Goal: Task Accomplishment & Management: Manage account settings

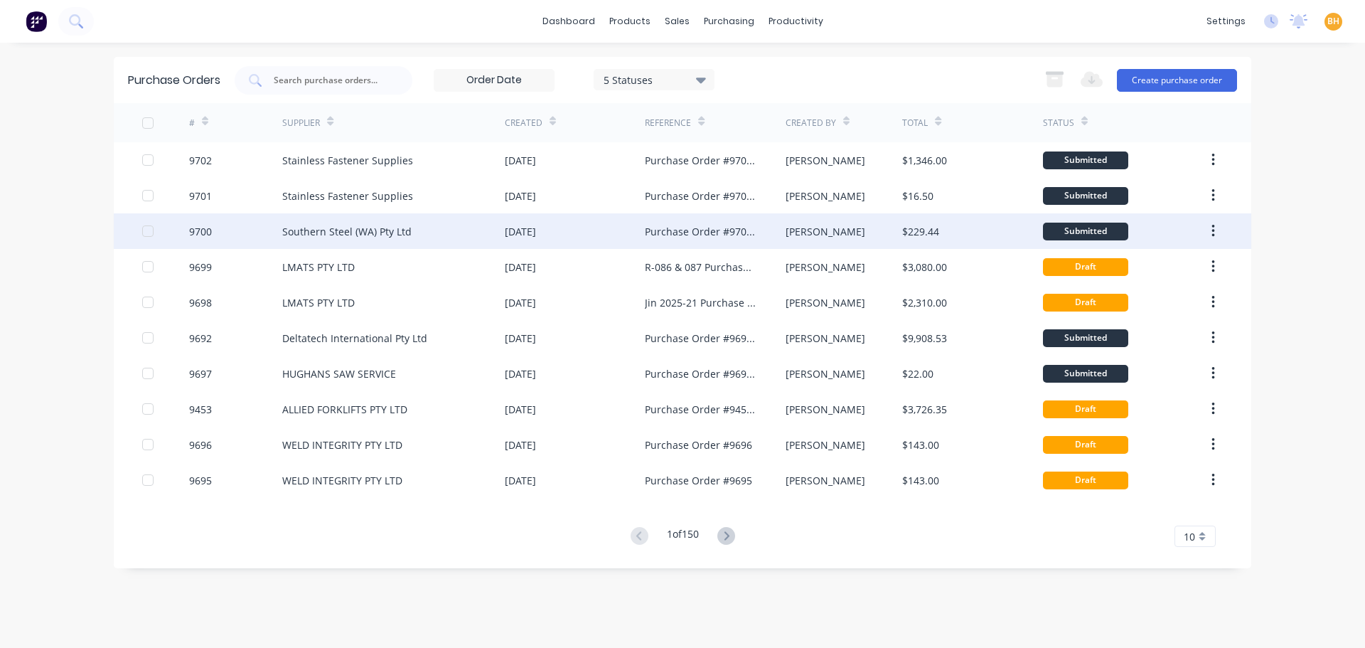
click at [363, 225] on div "Southern Steel (WA) Pty Ltd" at bounding box center [346, 231] width 129 height 15
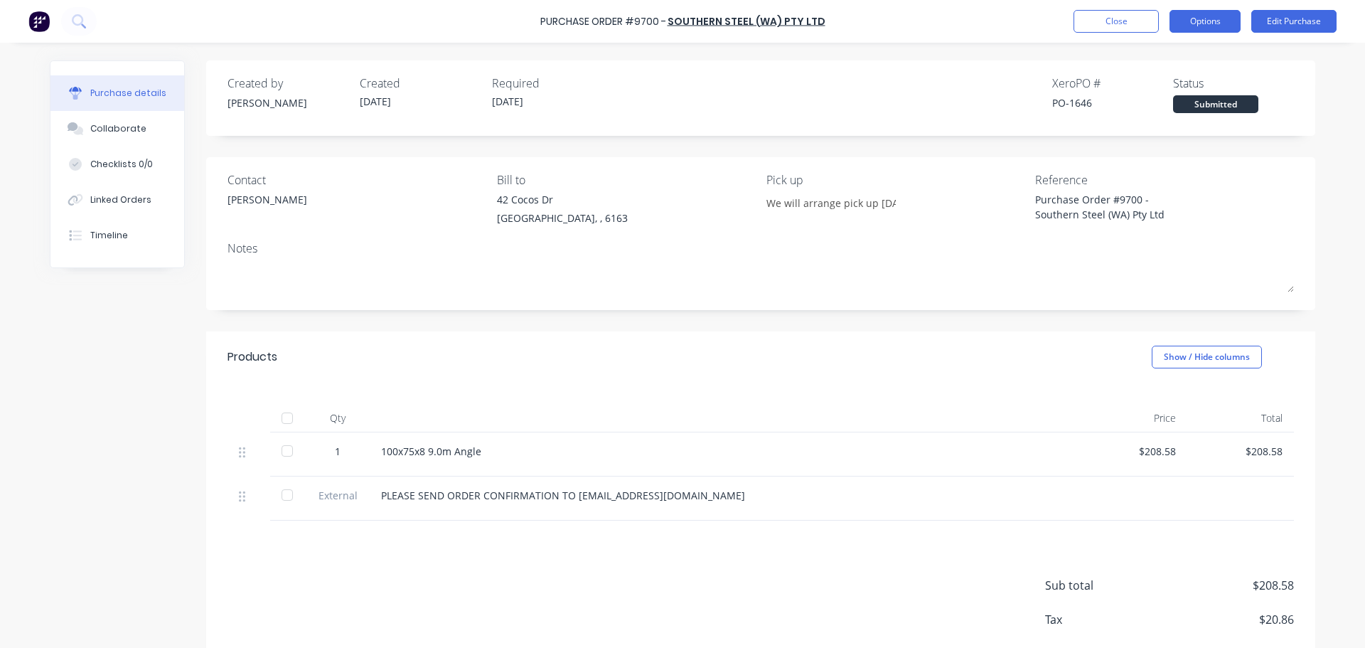
click at [1212, 27] on button "Options" at bounding box center [1204, 21] width 71 height 23
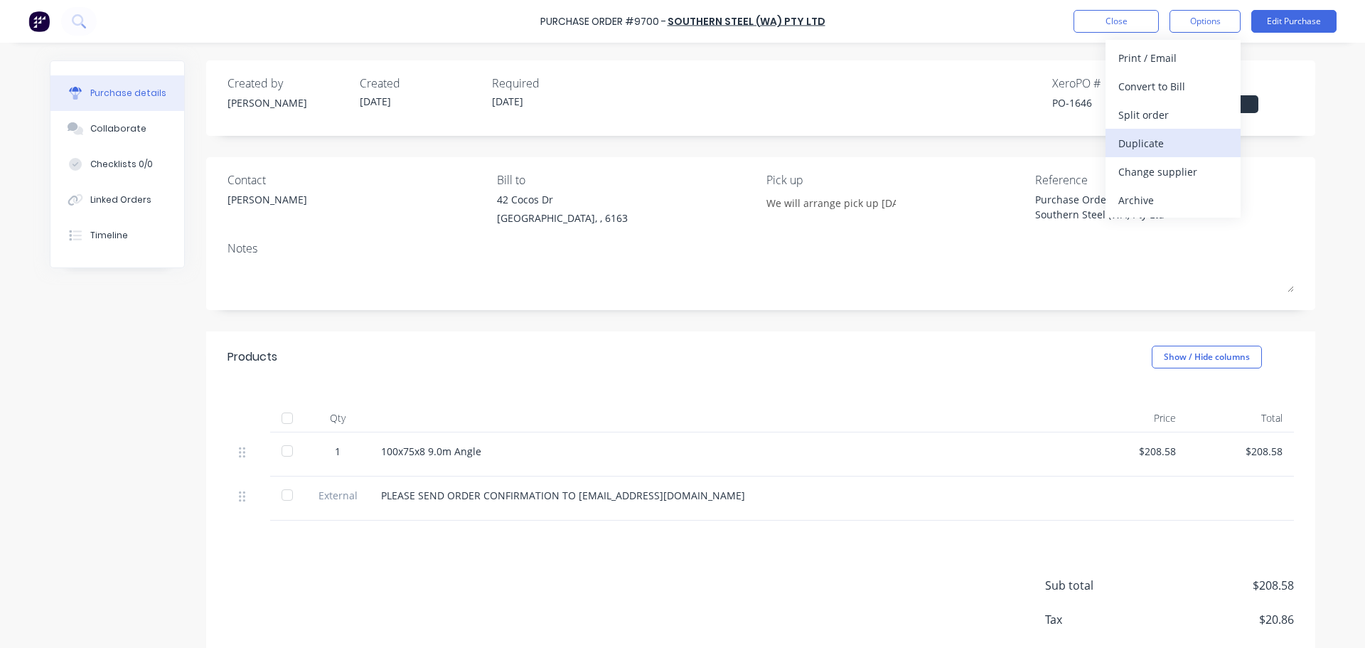
click at [1163, 146] on div "Duplicate" at bounding box center [1172, 143] width 109 height 21
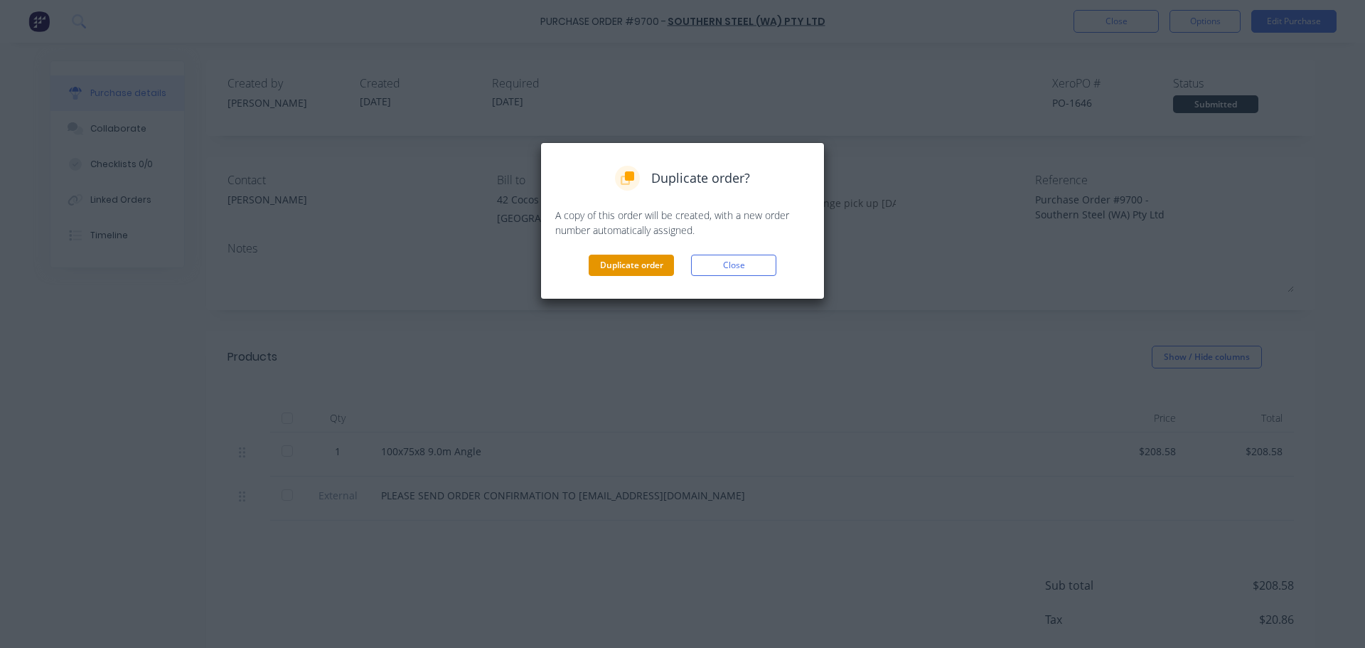
click at [636, 262] on button "Duplicate order" at bounding box center [631, 264] width 85 height 21
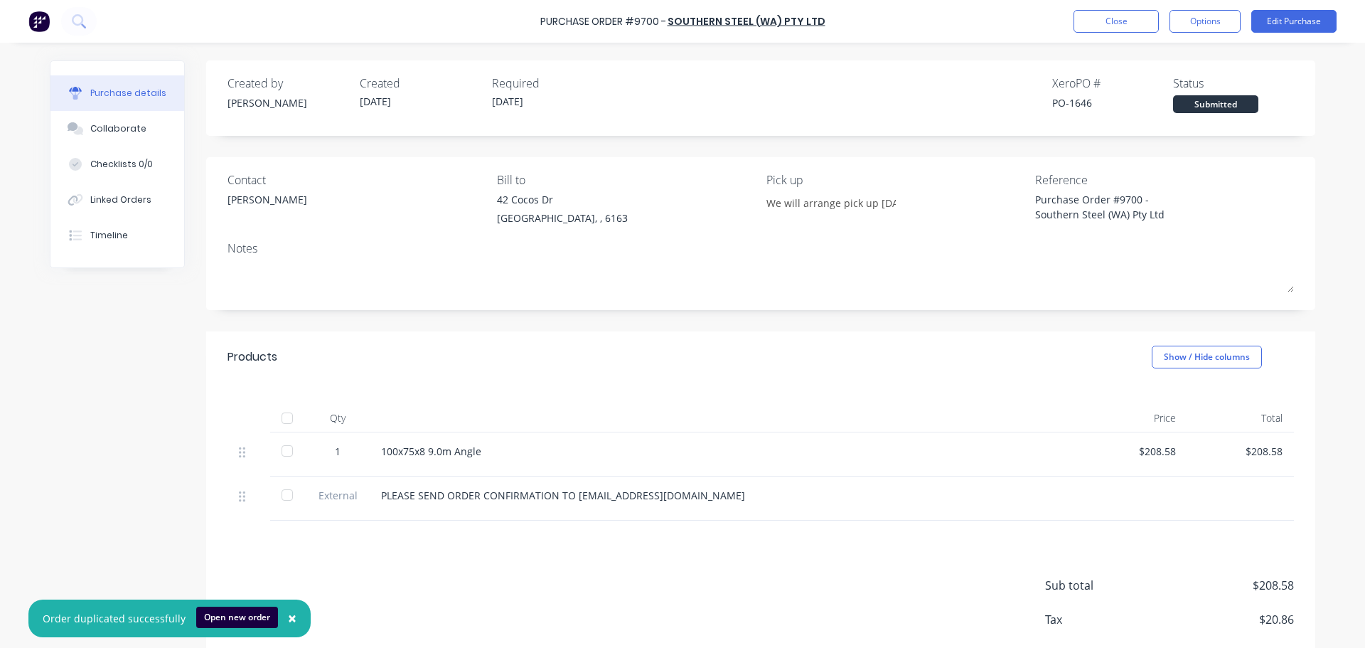
click at [288, 617] on span "×" at bounding box center [292, 618] width 9 height 20
type textarea "x"
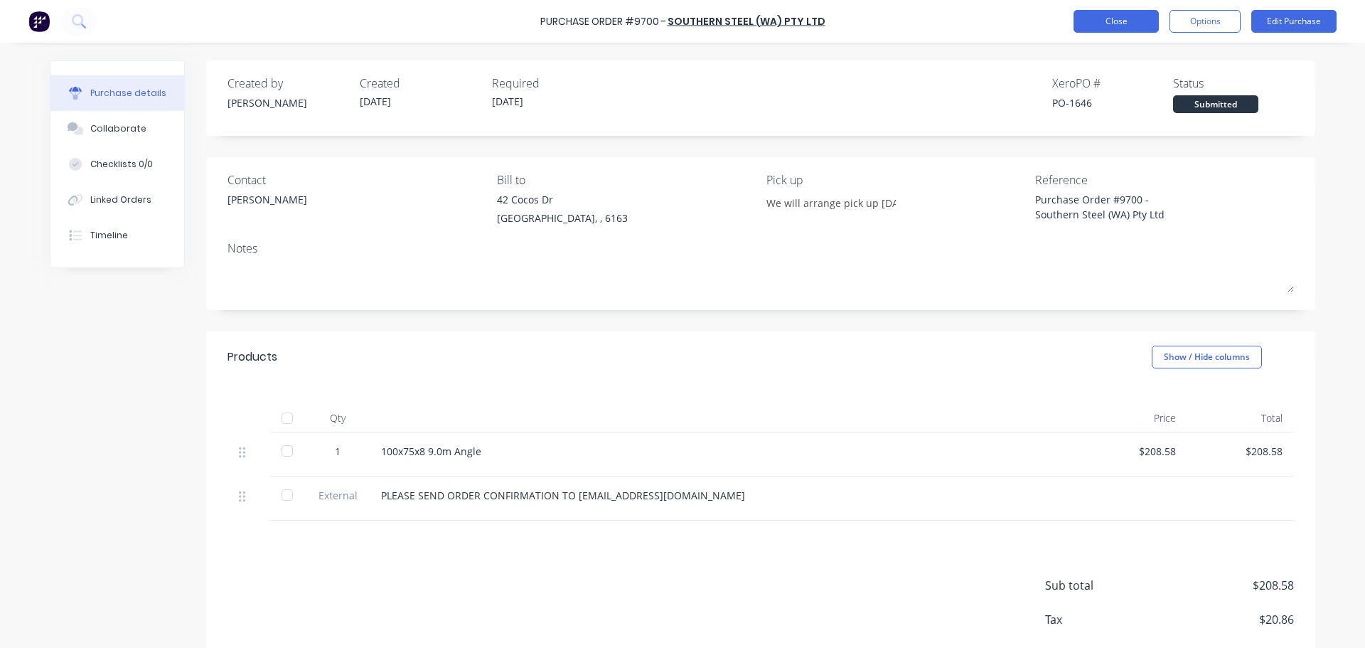
click at [1083, 22] on button "Close" at bounding box center [1115, 21] width 85 height 23
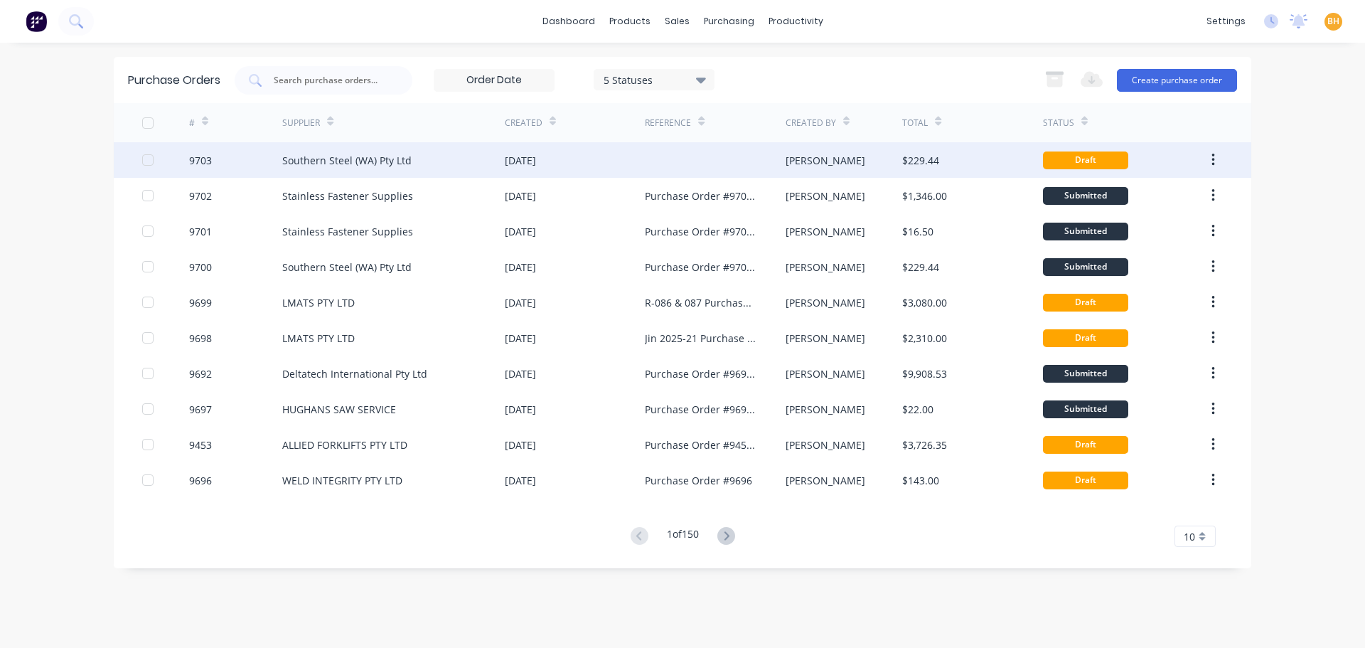
click at [401, 172] on div "Southern Steel (WA) Pty Ltd" at bounding box center [393, 160] width 223 height 36
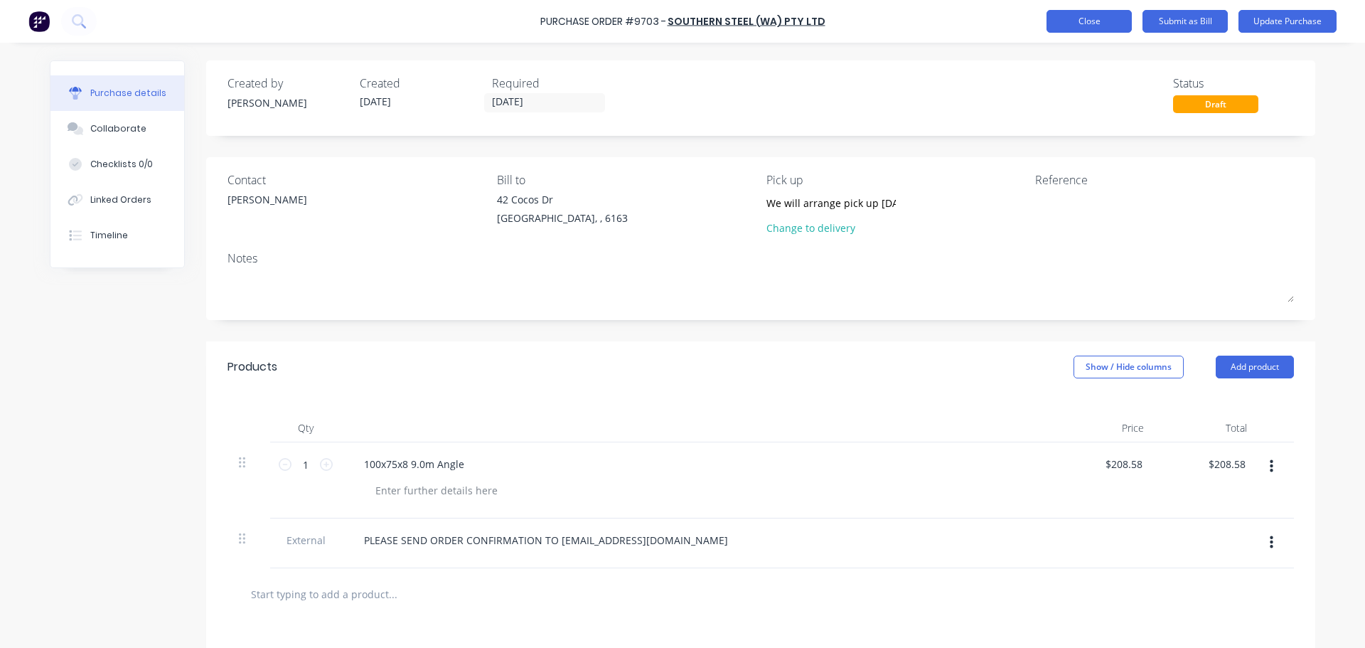
click at [1086, 24] on button "Close" at bounding box center [1088, 21] width 85 height 23
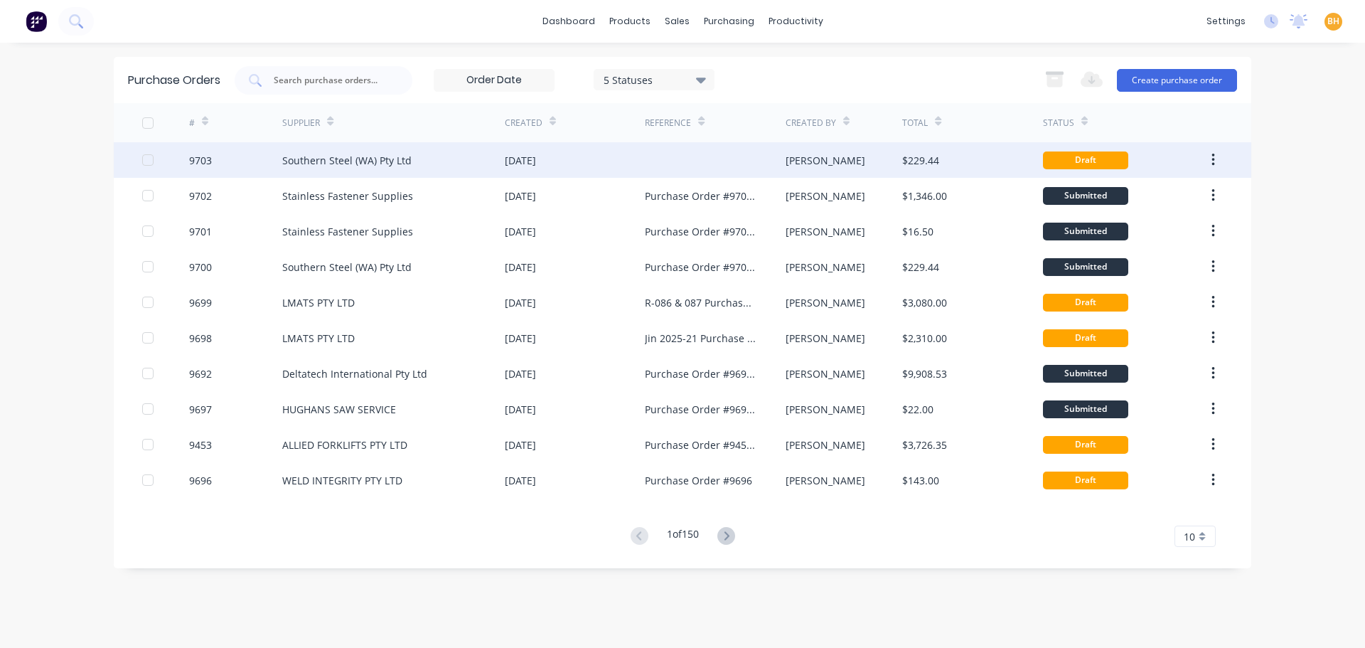
click at [434, 155] on div "Southern Steel (WA) Pty Ltd" at bounding box center [393, 160] width 223 height 36
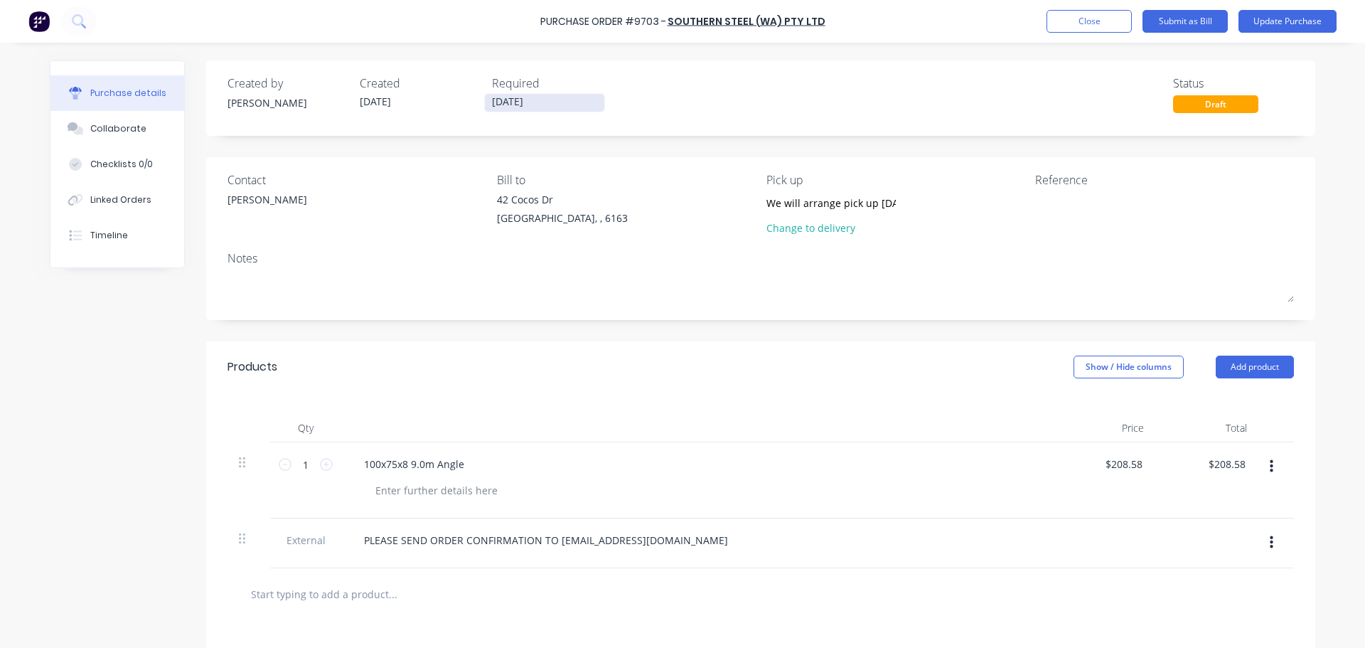
click at [498, 103] on input "[DATE]" at bounding box center [544, 103] width 119 height 18
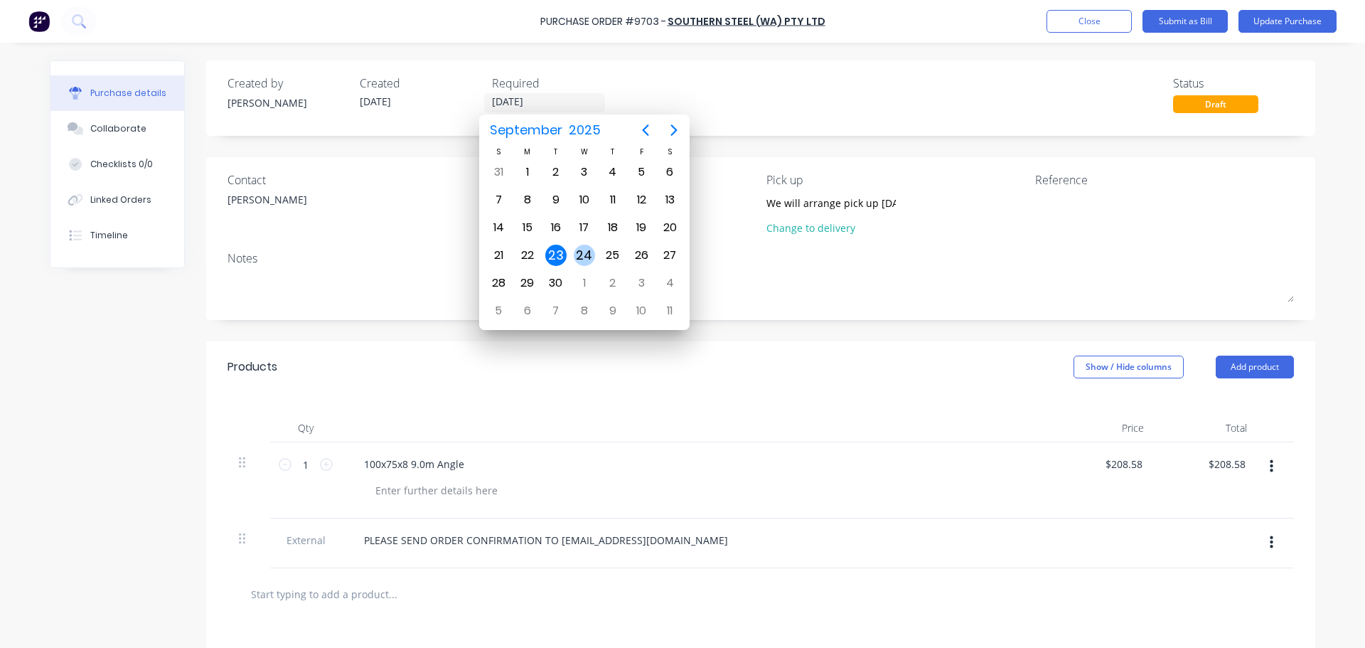
click at [590, 251] on div "24" at bounding box center [584, 255] width 21 height 21
type input "[DATE]"
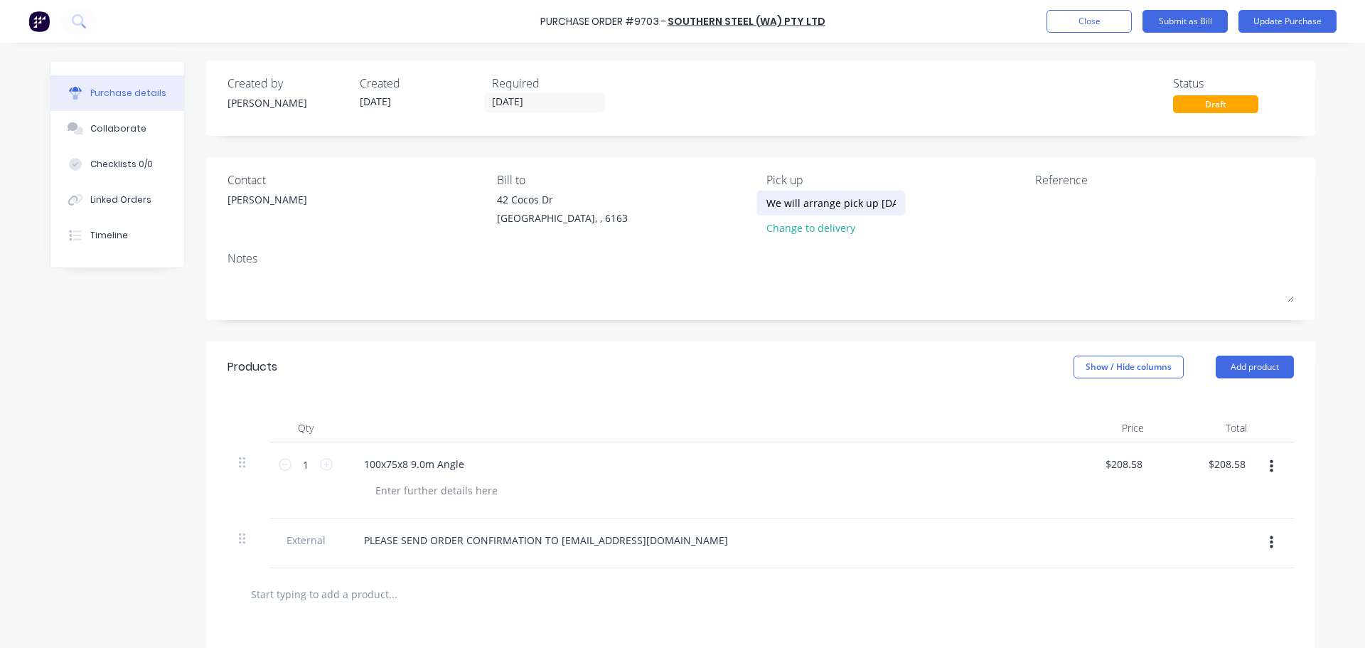
click at [881, 205] on div "We will arrange pick up [DATE]" at bounding box center [830, 202] width 129 height 21
click at [881, 207] on div "We will arrange pick up [DATE]" at bounding box center [830, 202] width 129 height 21
click at [803, 225] on div "Change to delivery" at bounding box center [830, 227] width 129 height 15
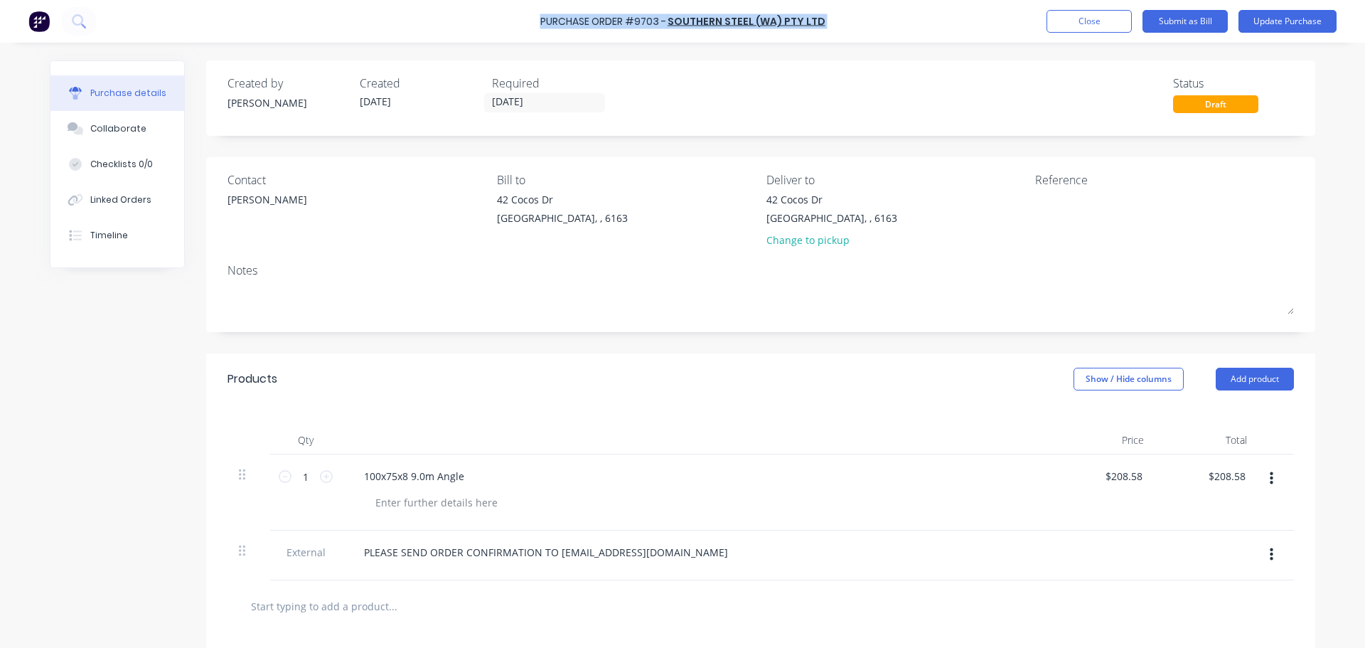
drag, startPoint x: 540, startPoint y: 15, endPoint x: 836, endPoint y: 28, distance: 296.7
click at [836, 28] on div "Purchase Order #9703 - Southern Steel (WA) Pty Ltd Add product Close Submit as …" at bounding box center [682, 21] width 1365 height 43
copy div "Purchase Order #9703 - Southern Steel (WA) Pty Ltd Add product Close Submit as …"
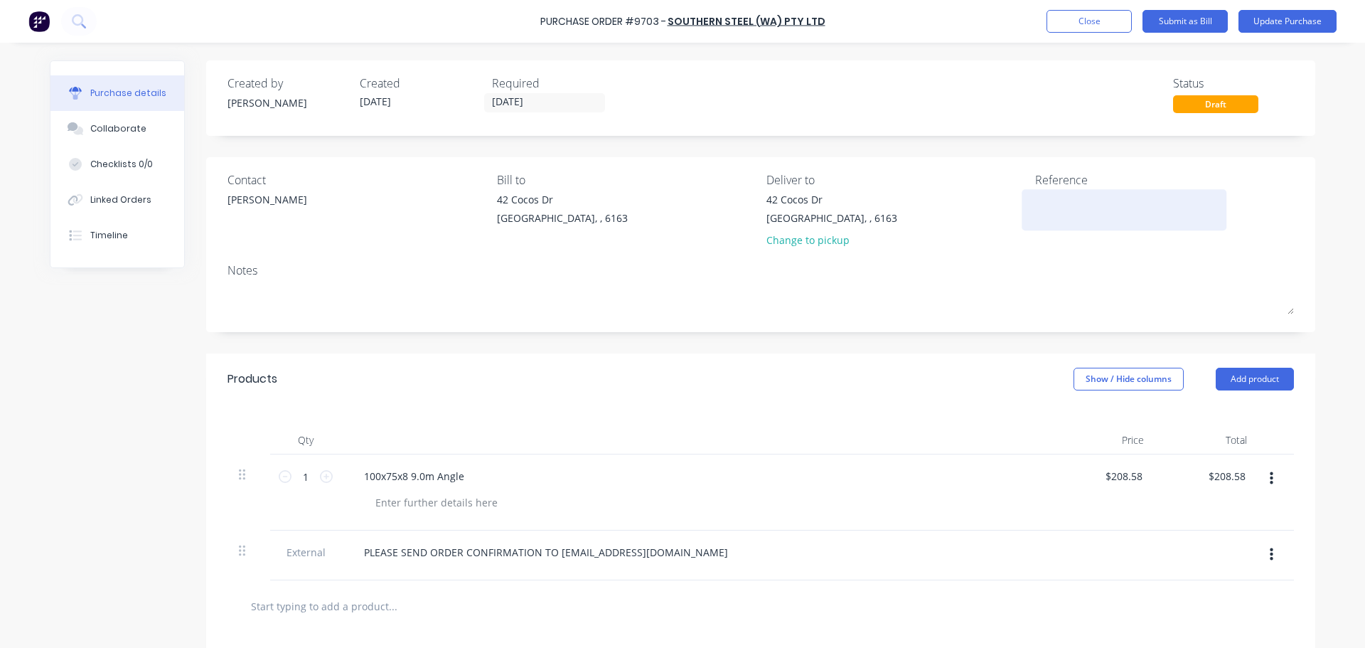
click at [1039, 198] on textarea at bounding box center [1124, 208] width 178 height 32
paste textarea "Purchase Order #9703 - Southern Steel (WA) Pty Ltd"
type textarea "x"
type textarea "Purchase Order #9703 - Southern Steel (WA) Pty Ltd"
type textarea "x"
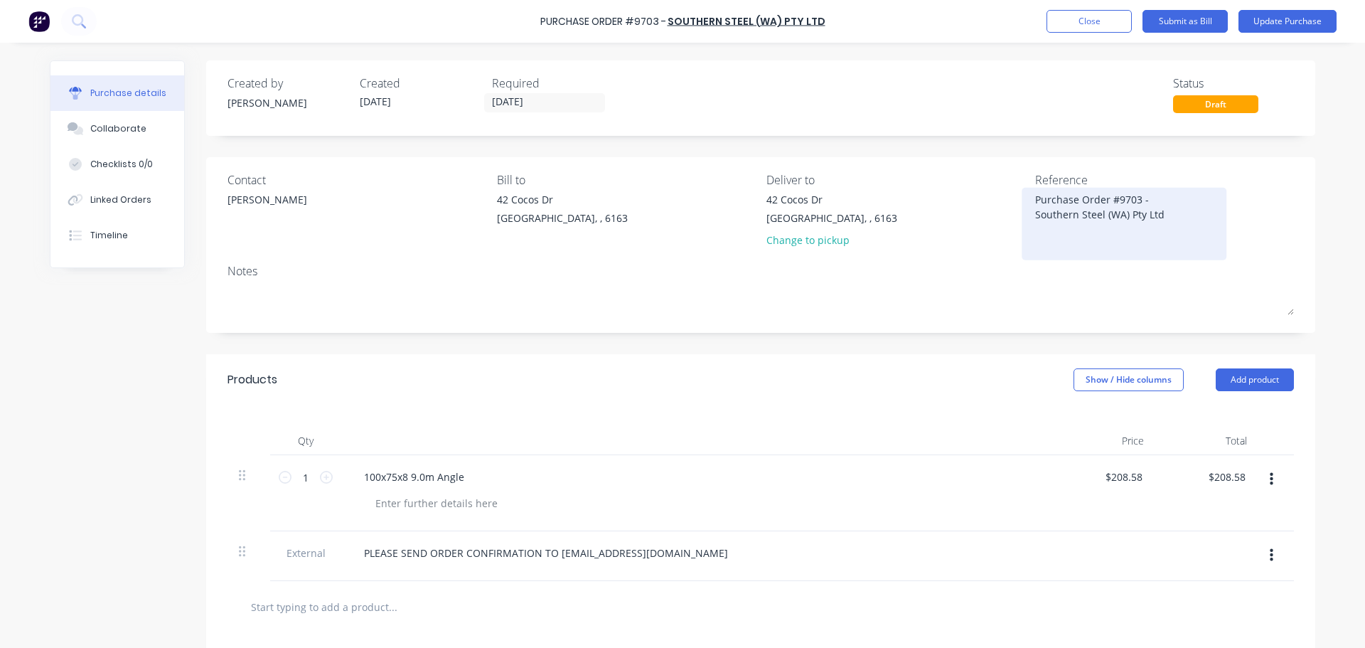
type textarea "Purchase Order #9703 - Southern Steel (WA) Pty Ltd"
type textarea "x"
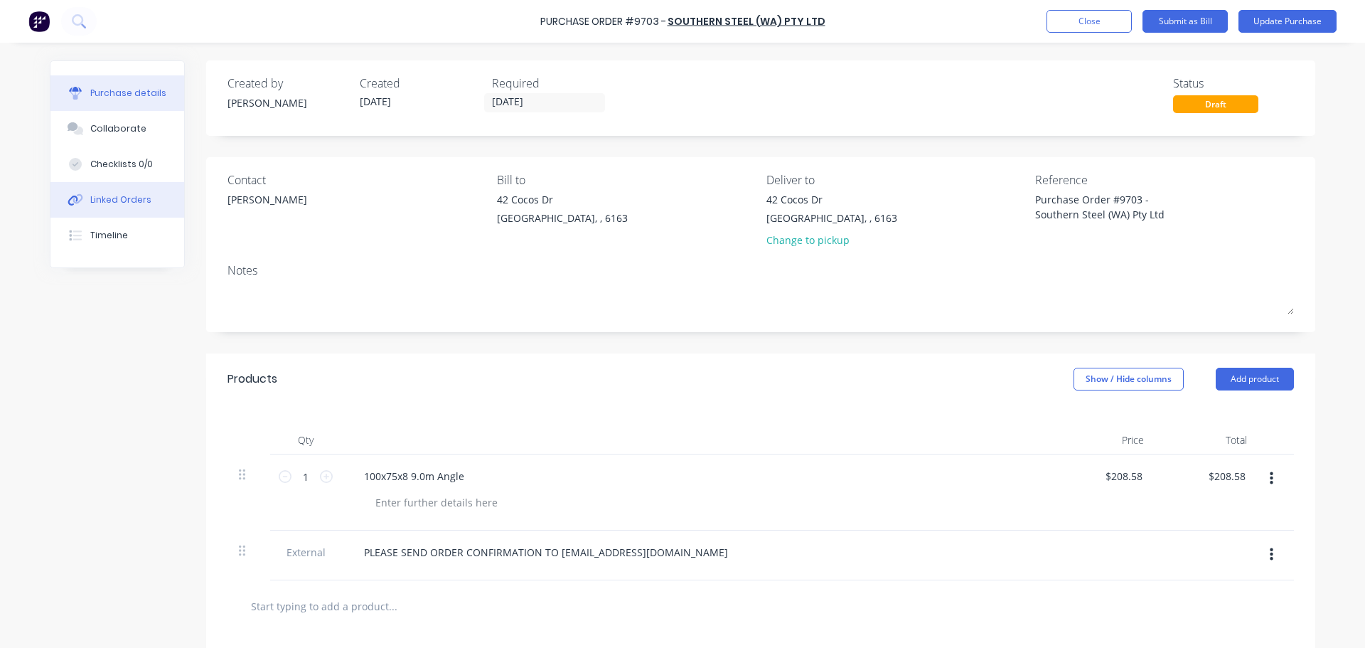
type textarea "Purchase Order #9703 - Southern Steel (WA) Pty Ltd"
type textarea "x"
type textarea "Purchase Order #9703 - Southern Steel (WA) Pty Ltd"
click at [95, 191] on button "Linked Orders" at bounding box center [117, 200] width 134 height 36
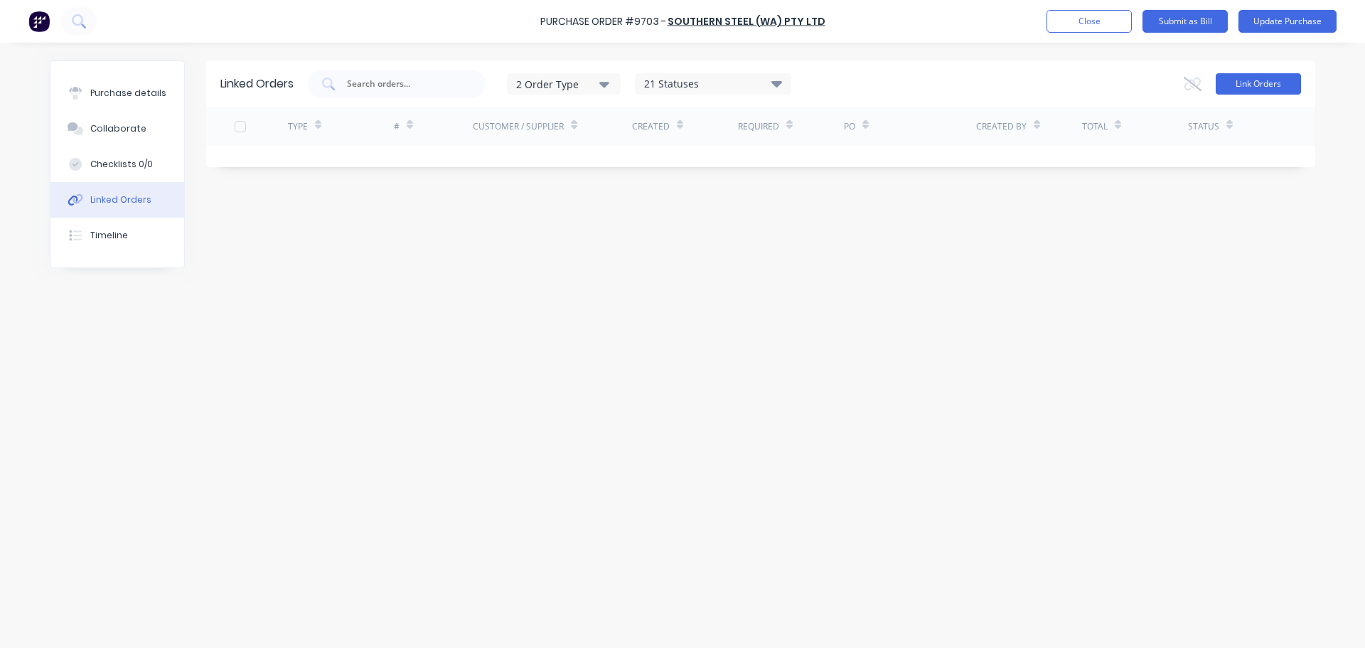
click at [1260, 89] on button "Link Orders" at bounding box center [1258, 83] width 85 height 21
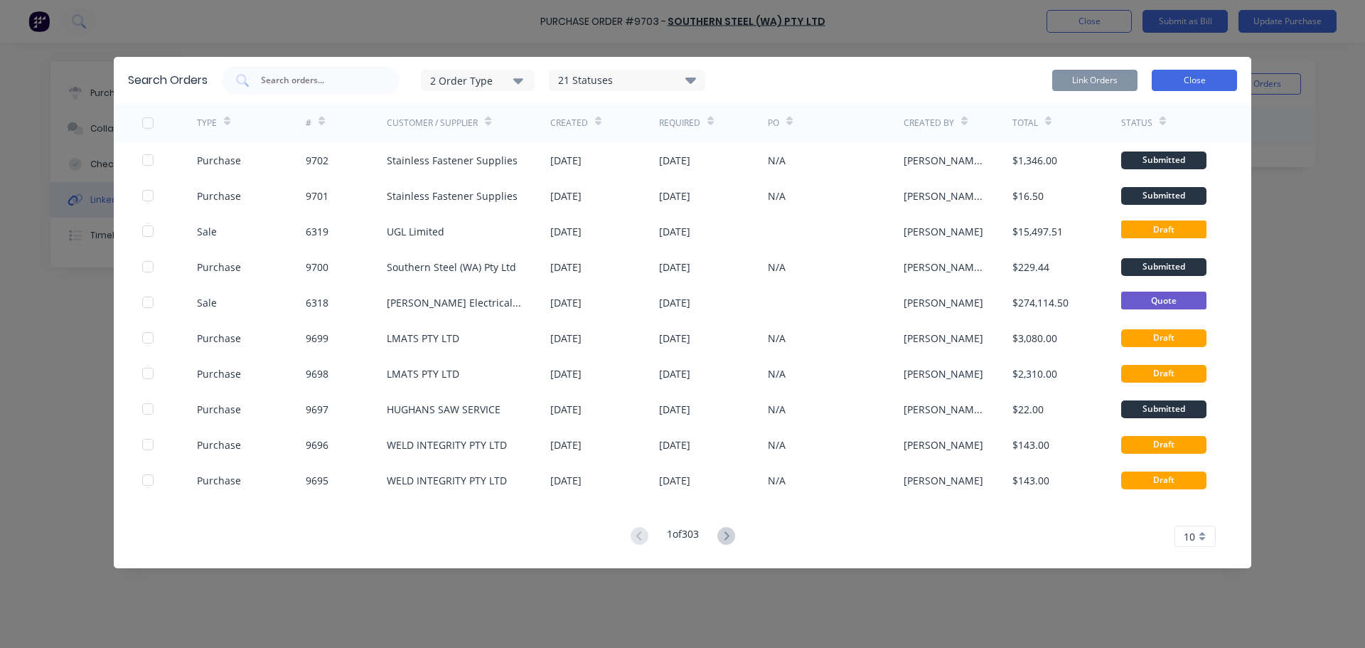
click at [1177, 76] on button "Close" at bounding box center [1194, 80] width 85 height 21
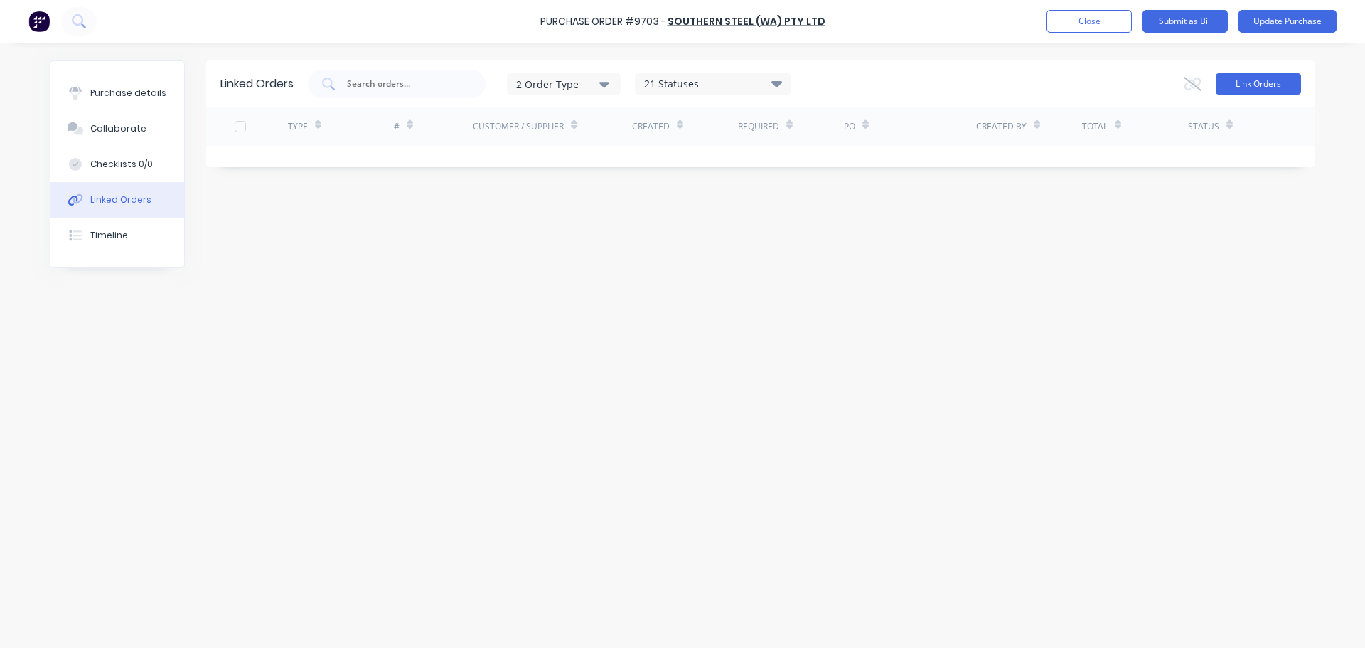
click at [1254, 77] on button "Link Orders" at bounding box center [1258, 83] width 85 height 21
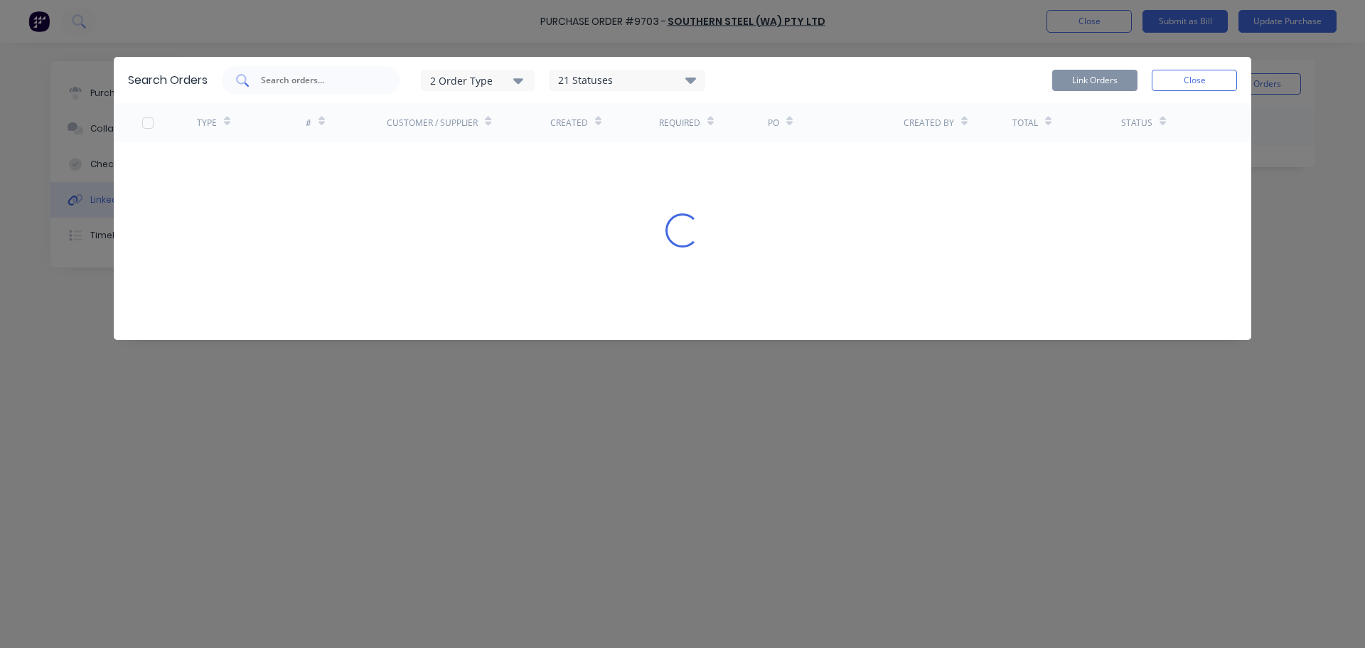
click at [297, 80] on input "text" at bounding box center [318, 80] width 118 height 14
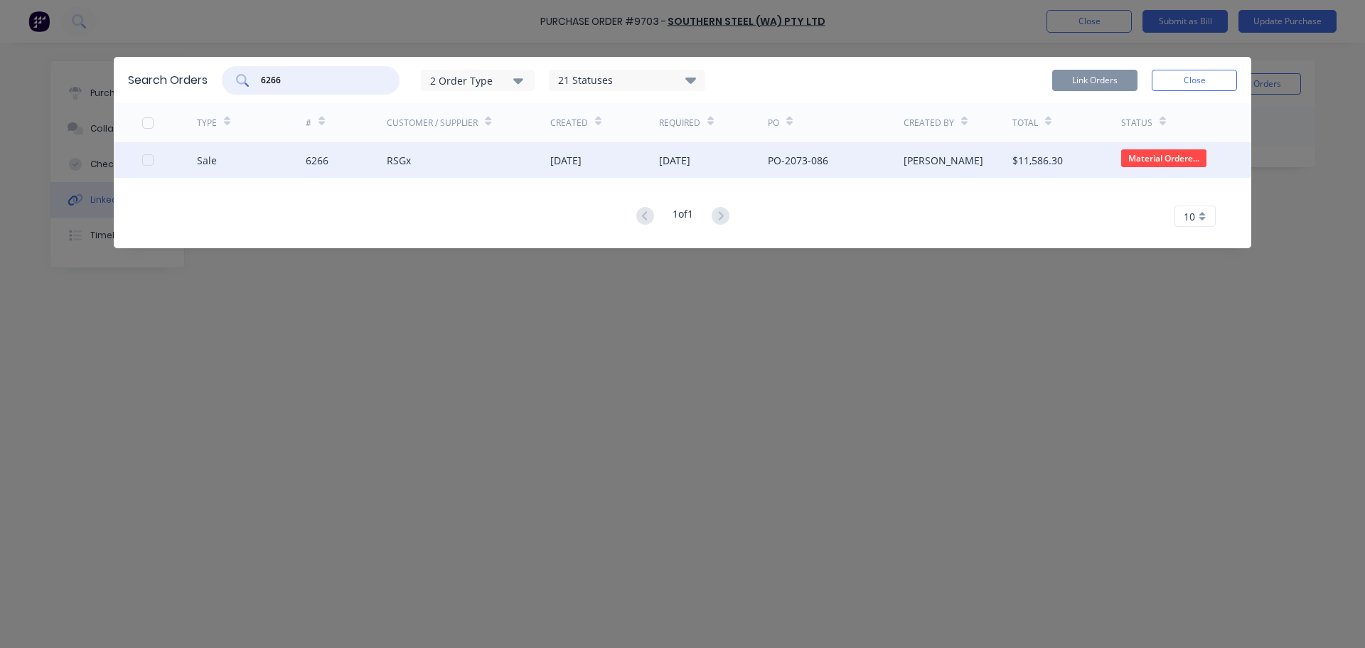
drag, startPoint x: 148, startPoint y: 161, endPoint x: 141, endPoint y: 157, distance: 7.7
click at [148, 161] on div at bounding box center [148, 160] width 28 height 28
type input "6266"
click at [1087, 83] on button "Link Orders" at bounding box center [1094, 80] width 85 height 21
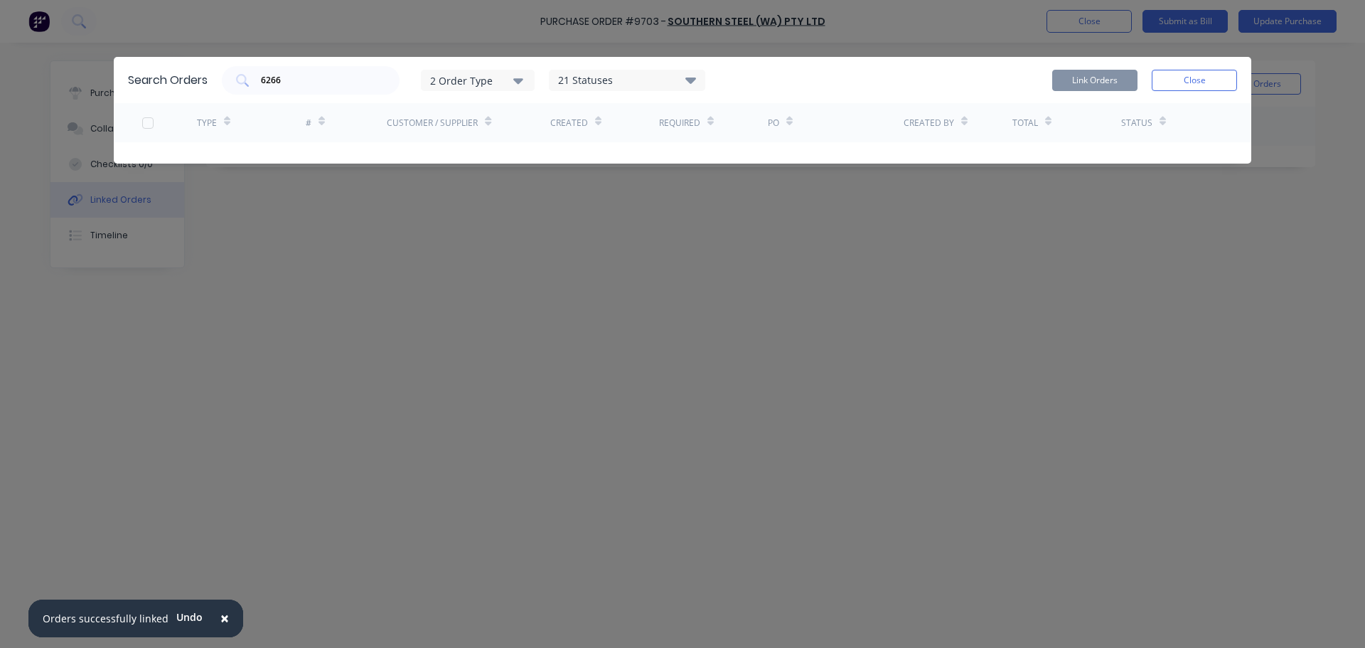
click at [220, 619] on span "×" at bounding box center [224, 618] width 9 height 20
click at [1196, 74] on button "Close" at bounding box center [1194, 80] width 85 height 21
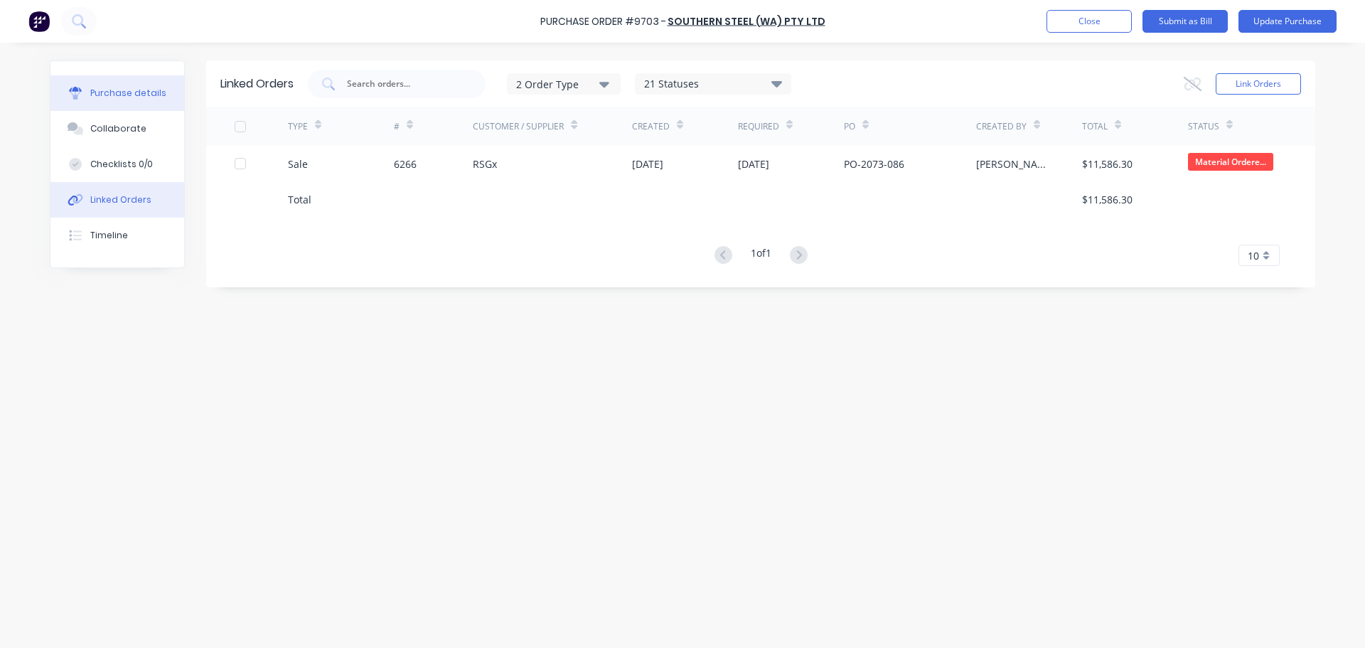
click at [90, 104] on button "Purchase details" at bounding box center [117, 93] width 134 height 36
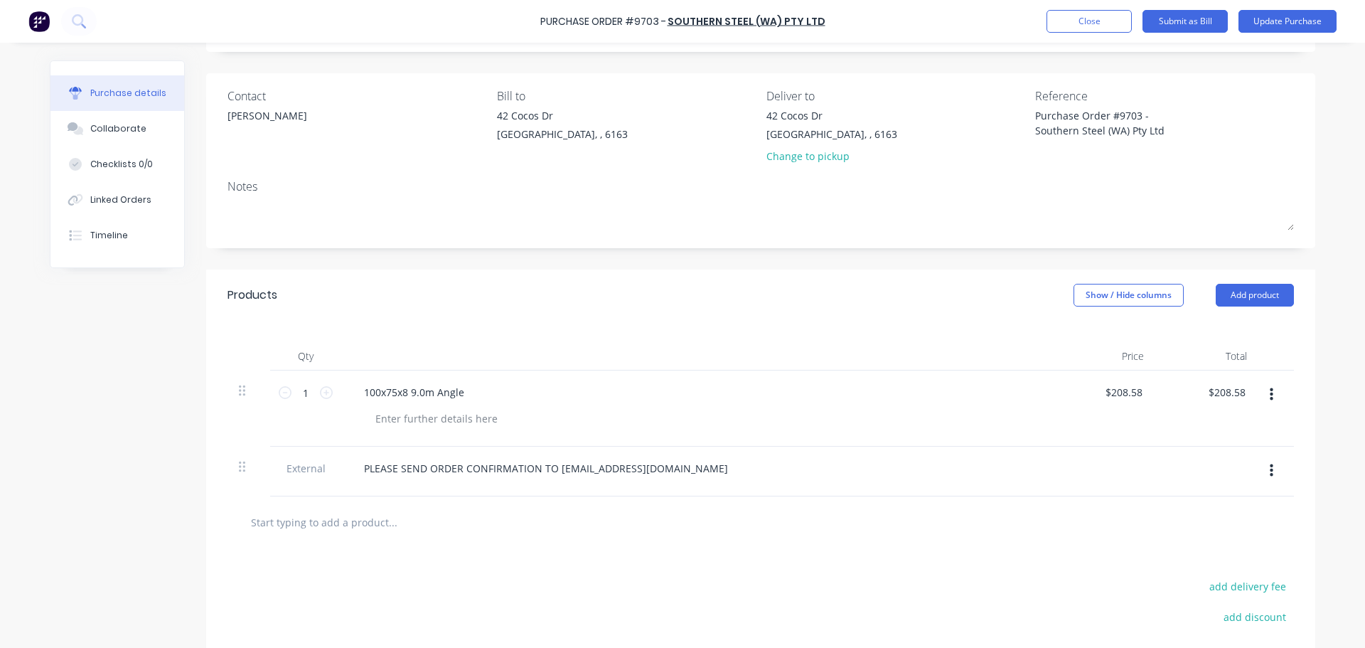
scroll to position [213, 0]
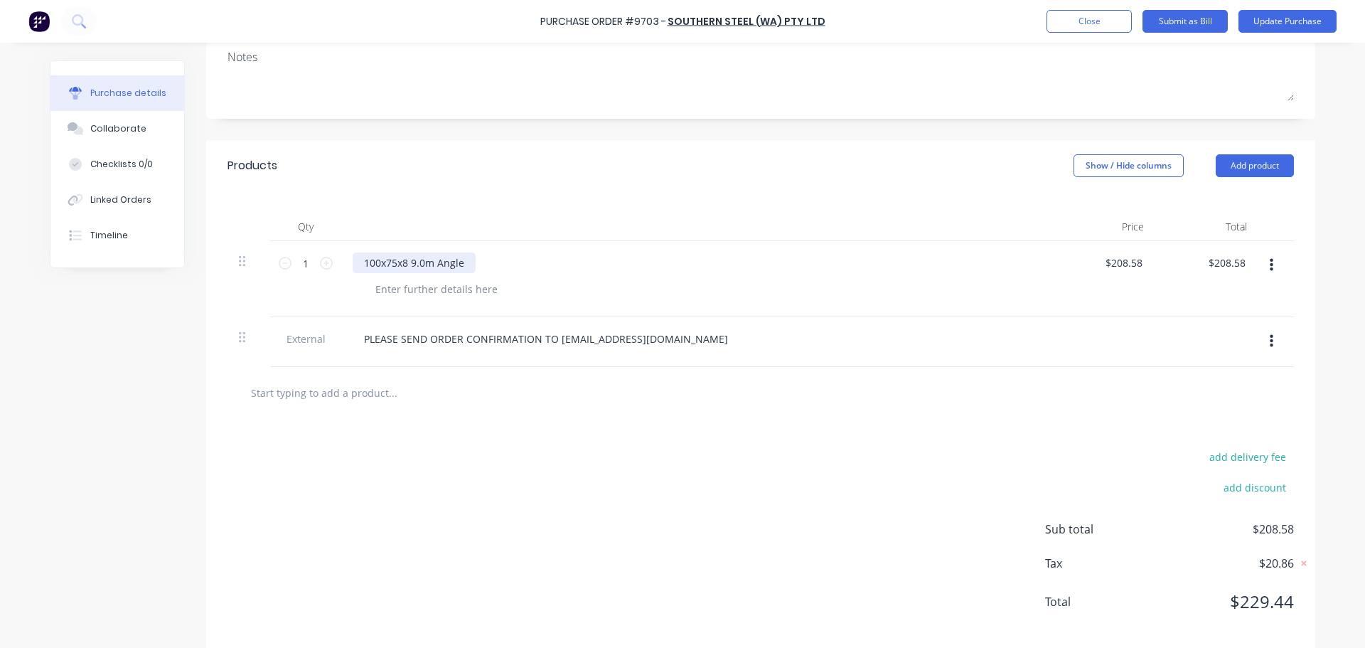
type textarea "x"
click at [368, 267] on div "100x75x8 9.0m Angle" at bounding box center [414, 262] width 123 height 21
type textarea "x"
click at [1135, 265] on input "208.58" at bounding box center [1126, 262] width 38 height 21
type input "2"
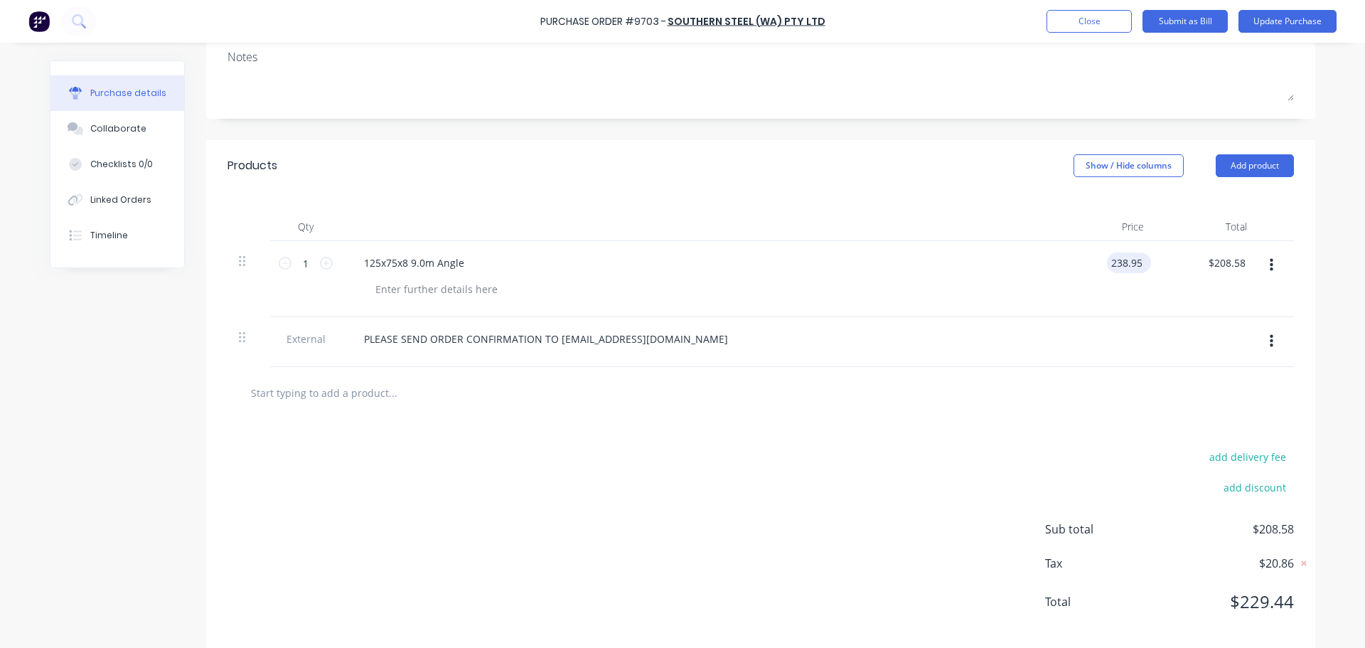
type input "238.95"
type textarea "x"
type input "$238.95"
type input "238.95"
type textarea "x"
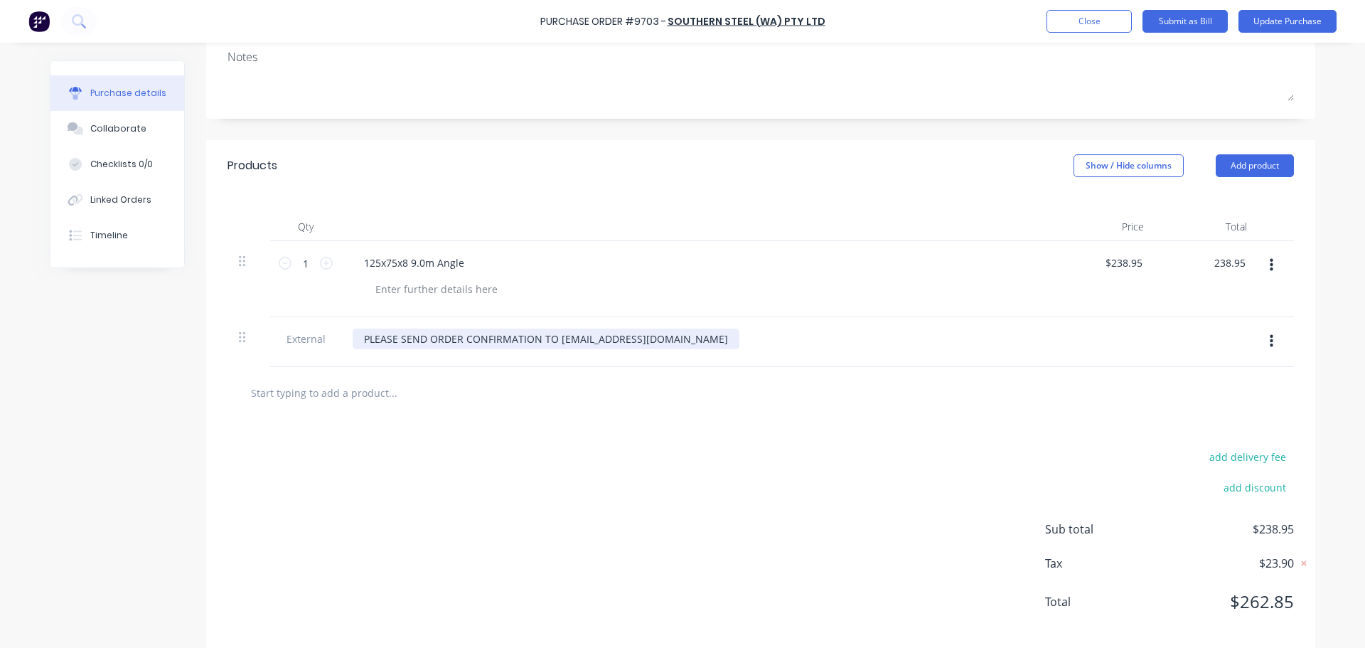
type input "$238.95"
click at [355, 333] on div "PLEASE SEND ORDER CONFIRMATION TO [EMAIL_ADDRESS][DOMAIN_NAME]" at bounding box center [546, 338] width 387 height 21
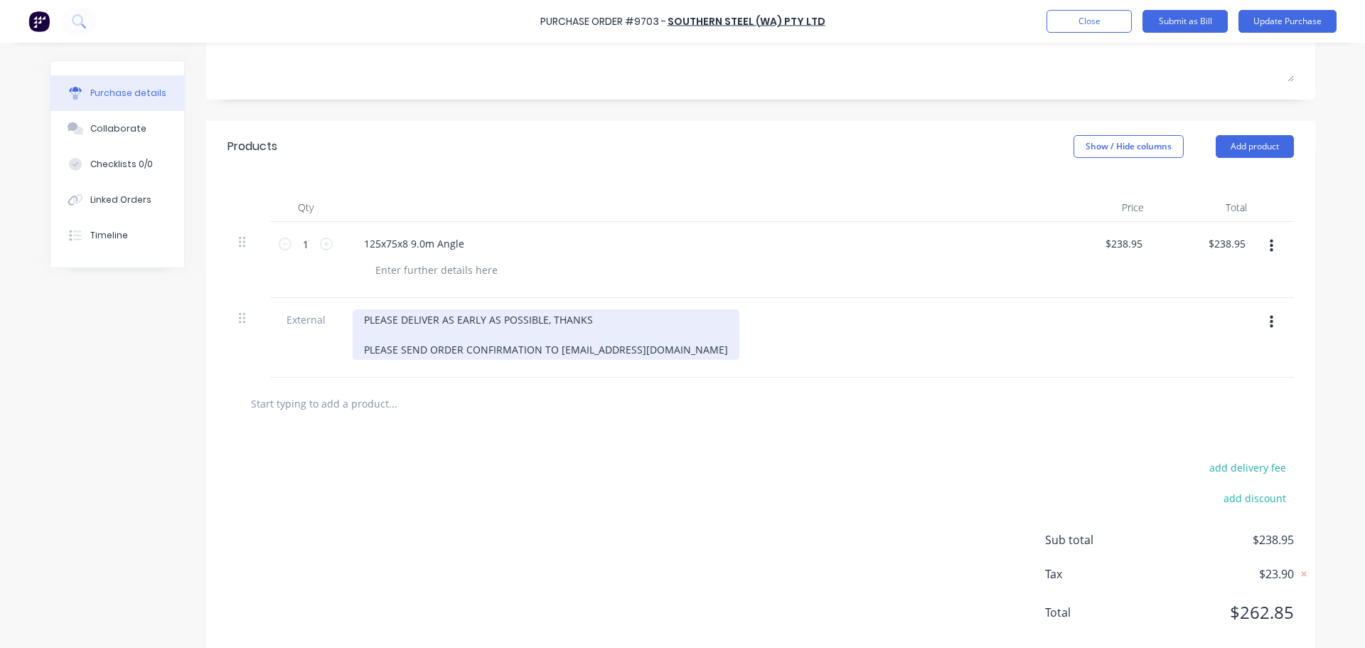
click at [355, 337] on div "PLEASE DELIVER AS EARLY AS POSSIBLE, THANKS PLEASE SEND ORDER CONFIRMATION TO […" at bounding box center [546, 334] width 387 height 50
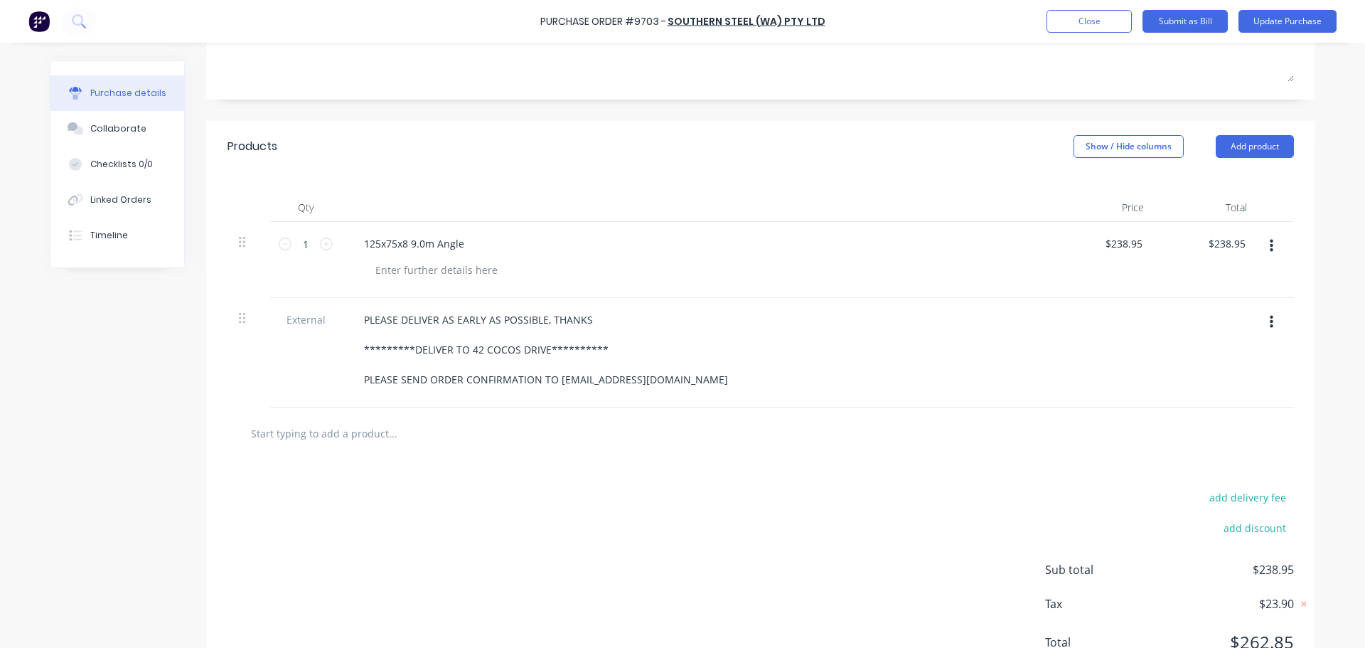
click at [301, 429] on input "text" at bounding box center [392, 433] width 284 height 28
click at [298, 436] on input "text" at bounding box center [392, 433] width 284 height 28
type textarea "x"
type input "F"
type textarea "x"
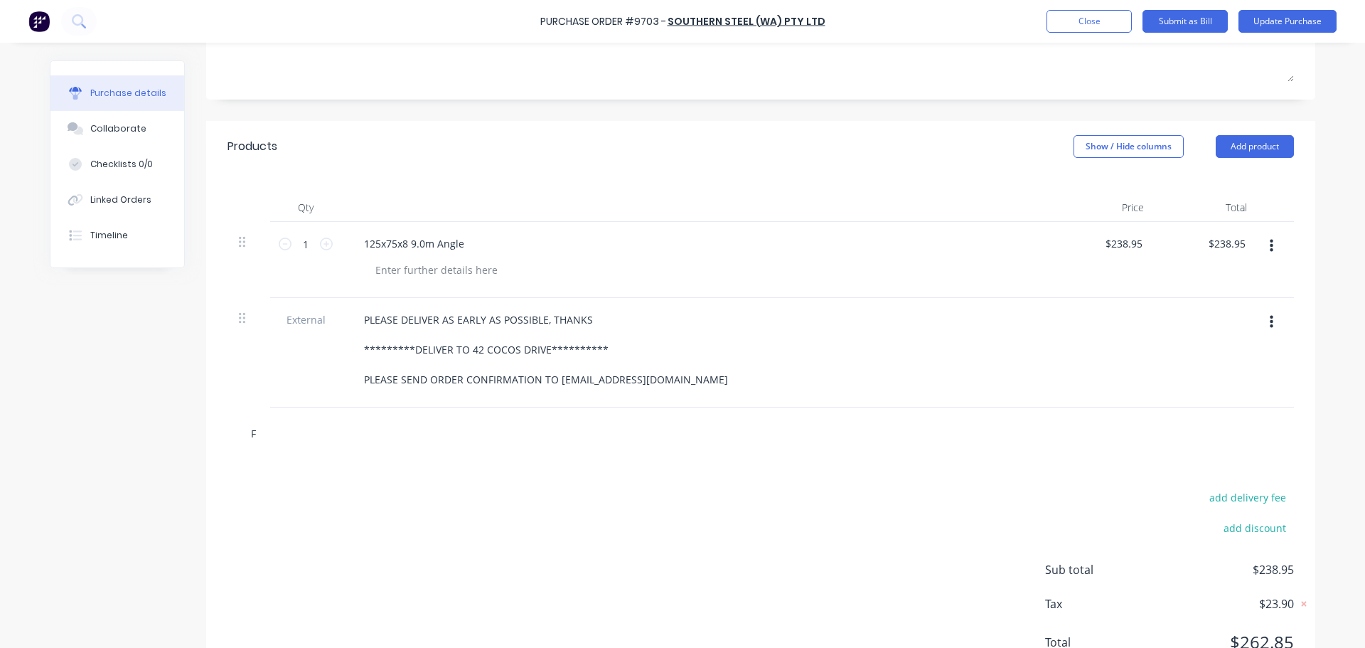
type input "FT"
type textarea "x"
type input "FTR"
type textarea "x"
type input "FTRE"
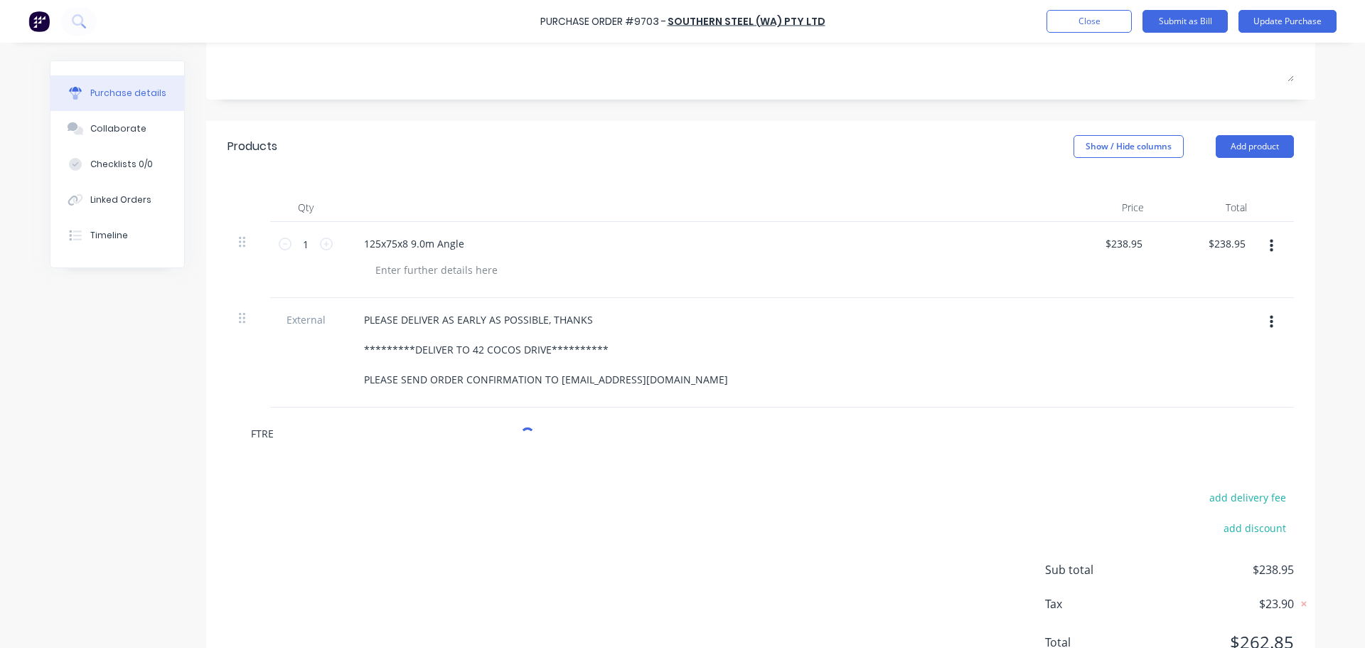
type textarea "x"
type input "FTR"
type textarea "x"
type input "FT"
type textarea "x"
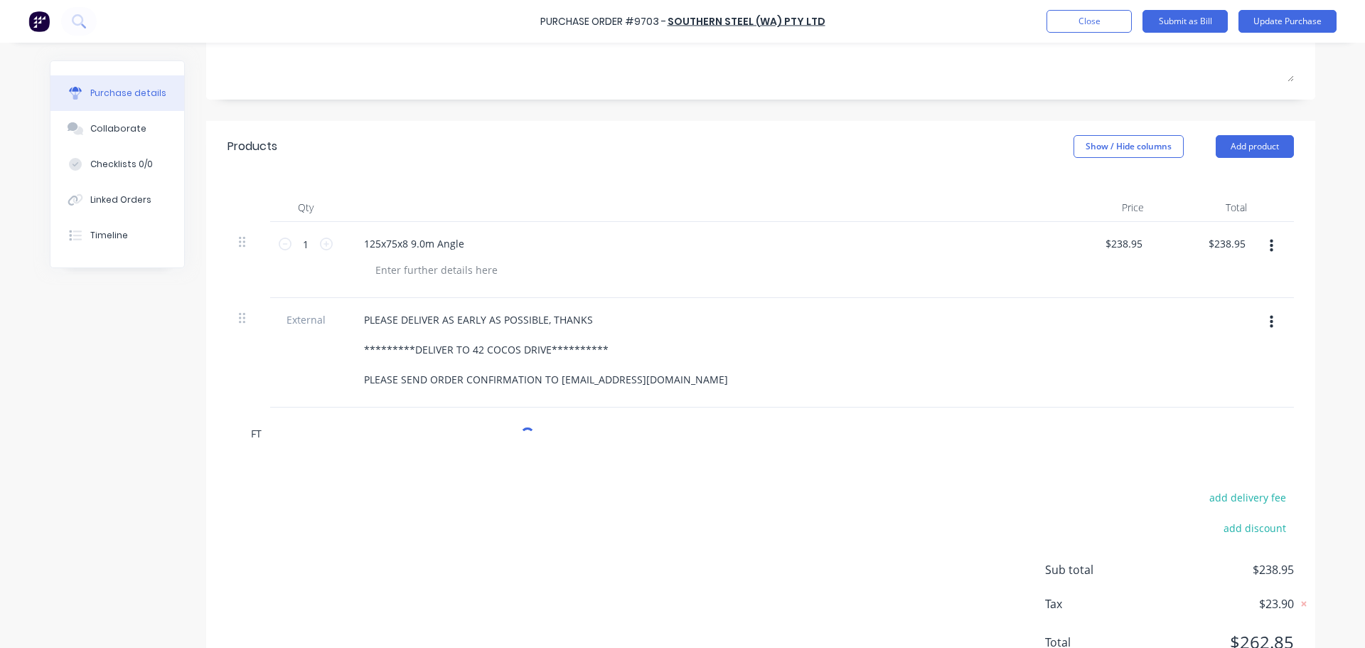
type input "F"
type textarea "x"
type input "FR"
type textarea "x"
type input "FREI"
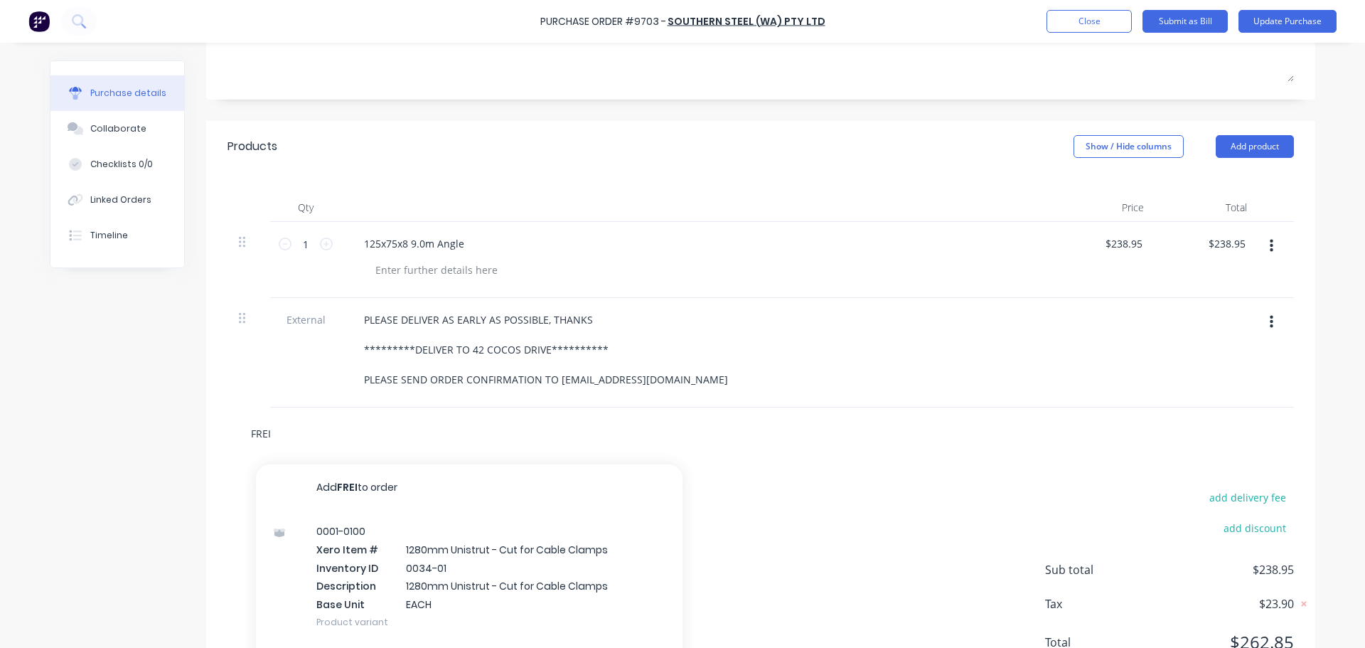
type textarea "x"
type input "FREIH"
type textarea "x"
type input "FREI"
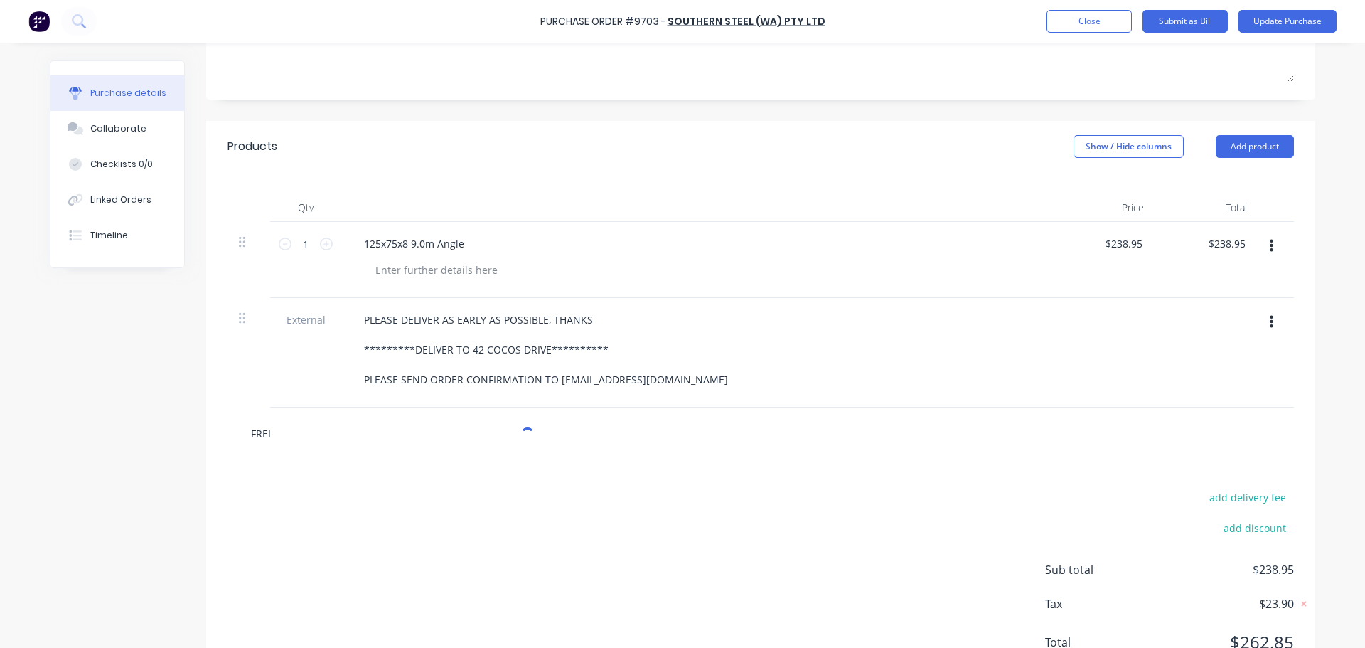
type textarea "x"
type input "FREIG"
type textarea "x"
type input "FREIGH"
type textarea "x"
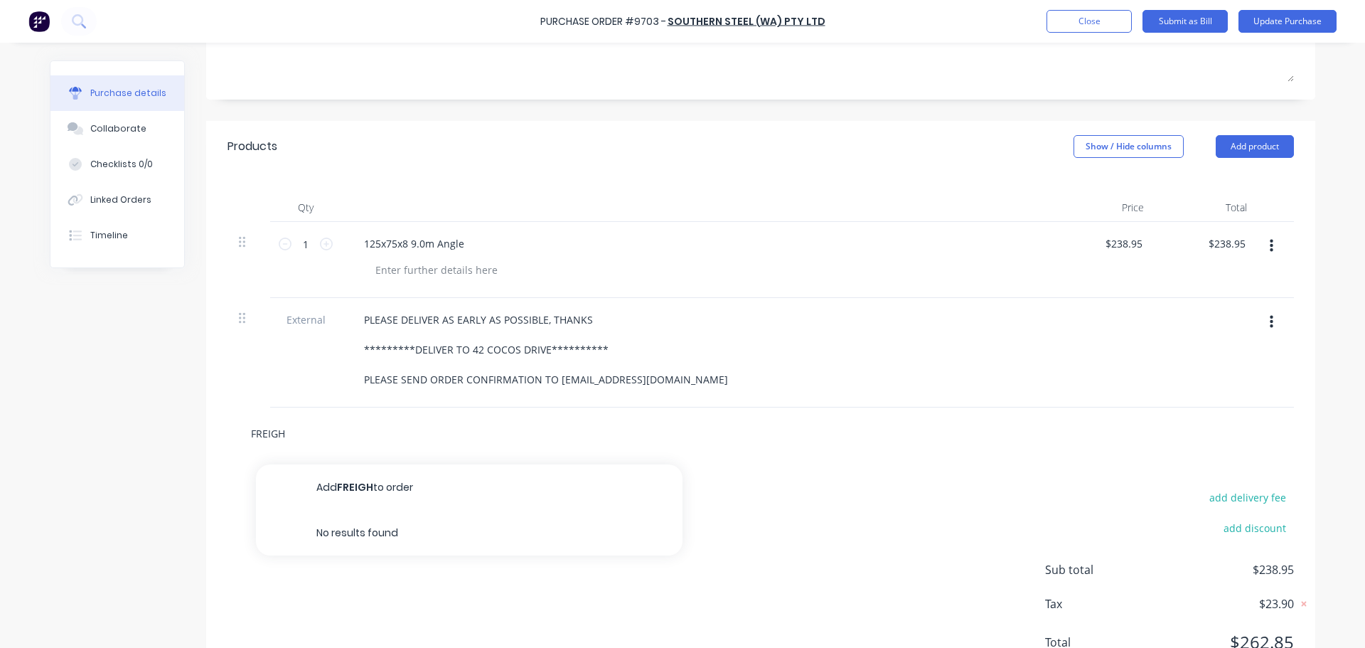
type input "FREIGHT"
type textarea "x"
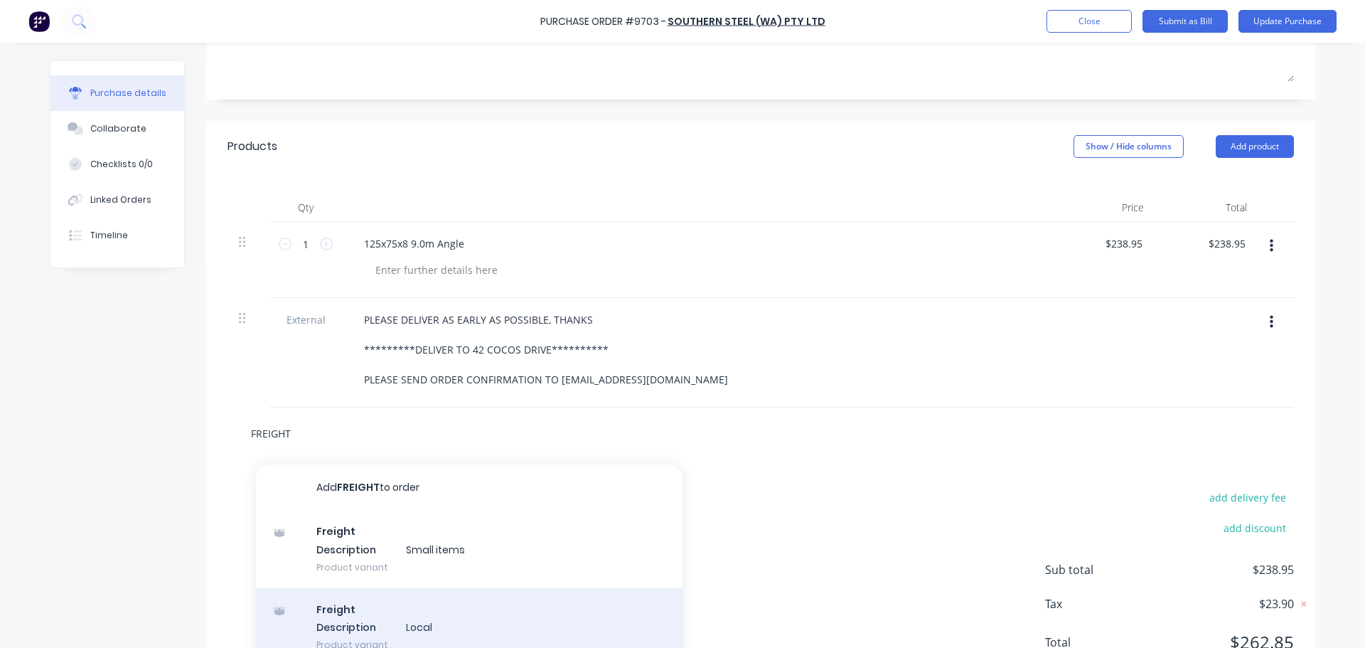
type input "FREIGHT"
click at [358, 639] on div "Freight Description Local Product variant" at bounding box center [469, 627] width 427 height 78
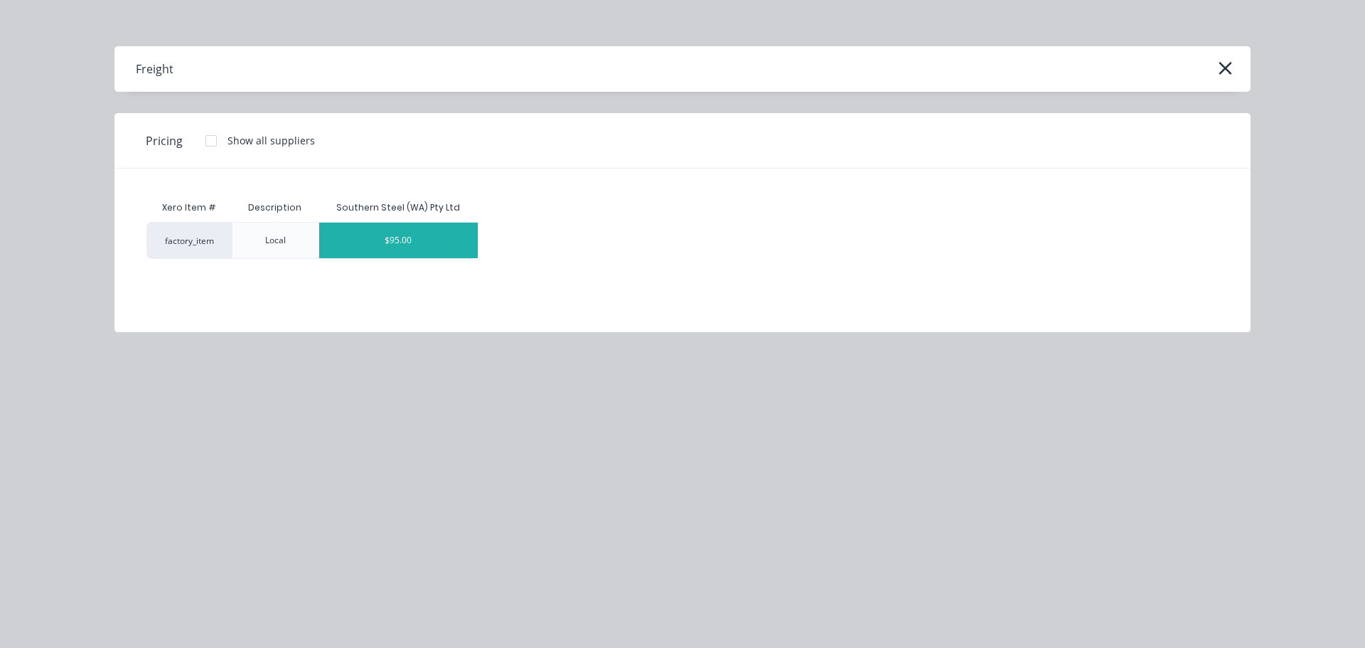
click at [377, 246] on div "$95.00" at bounding box center [398, 241] width 159 height 36
type textarea "x"
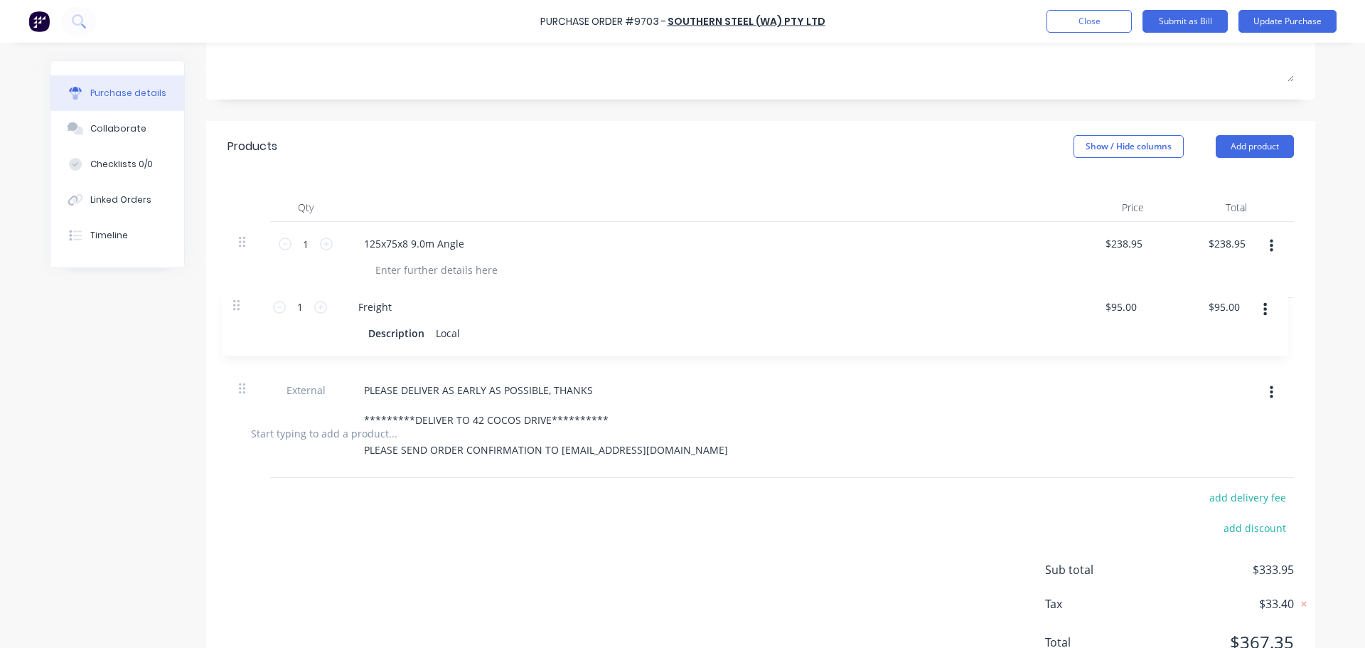
drag, startPoint x: 237, startPoint y: 431, endPoint x: 237, endPoint y: 304, distance: 127.2
click at [237, 304] on div "**********" at bounding box center [760, 315] width 1066 height 186
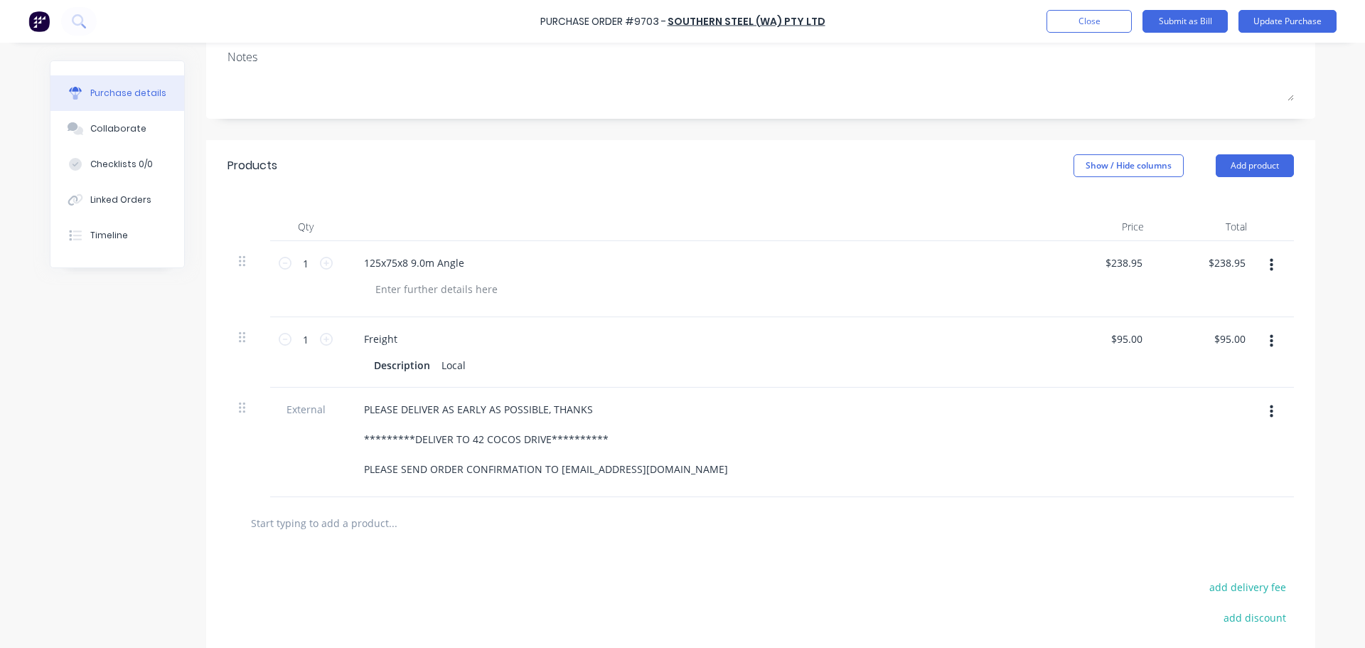
scroll to position [0, 0]
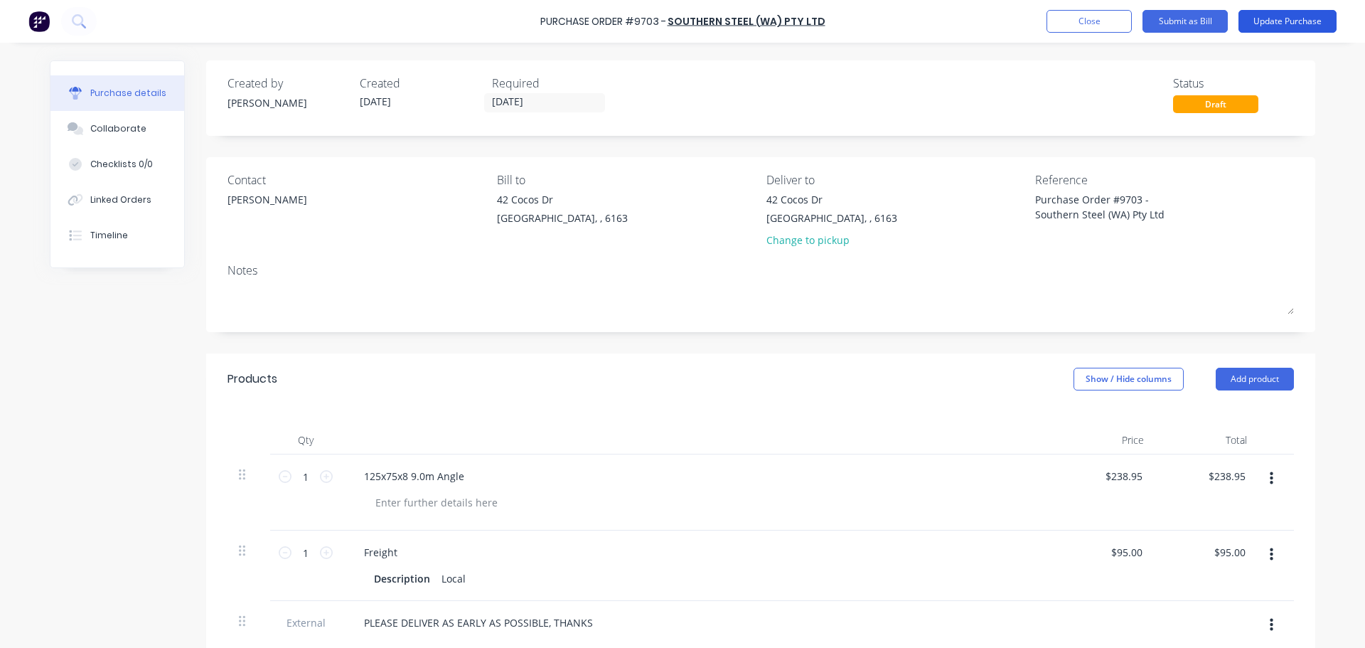
click at [1291, 31] on button "Update Purchase" at bounding box center [1287, 21] width 98 height 23
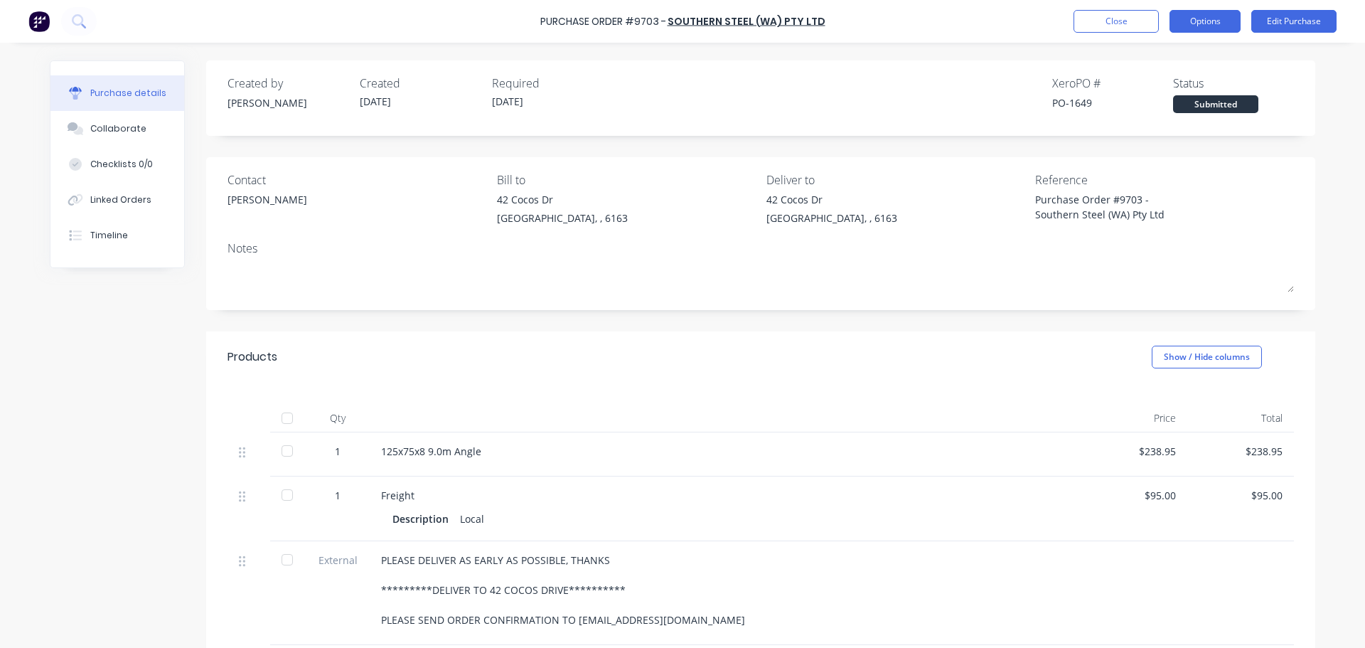
click at [1215, 15] on button "Options" at bounding box center [1204, 21] width 71 height 23
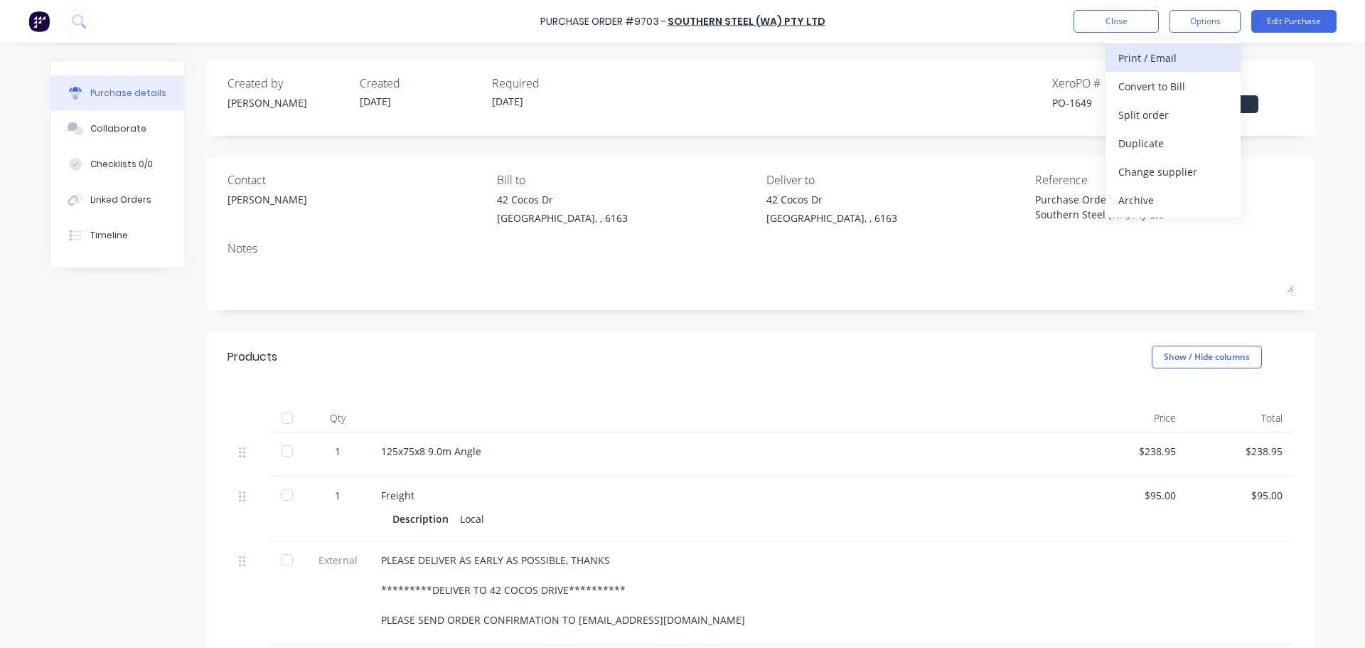
click at [1148, 63] on div "Print / Email" at bounding box center [1172, 58] width 109 height 21
click at [1158, 82] on div "With pricing" at bounding box center [1172, 86] width 109 height 21
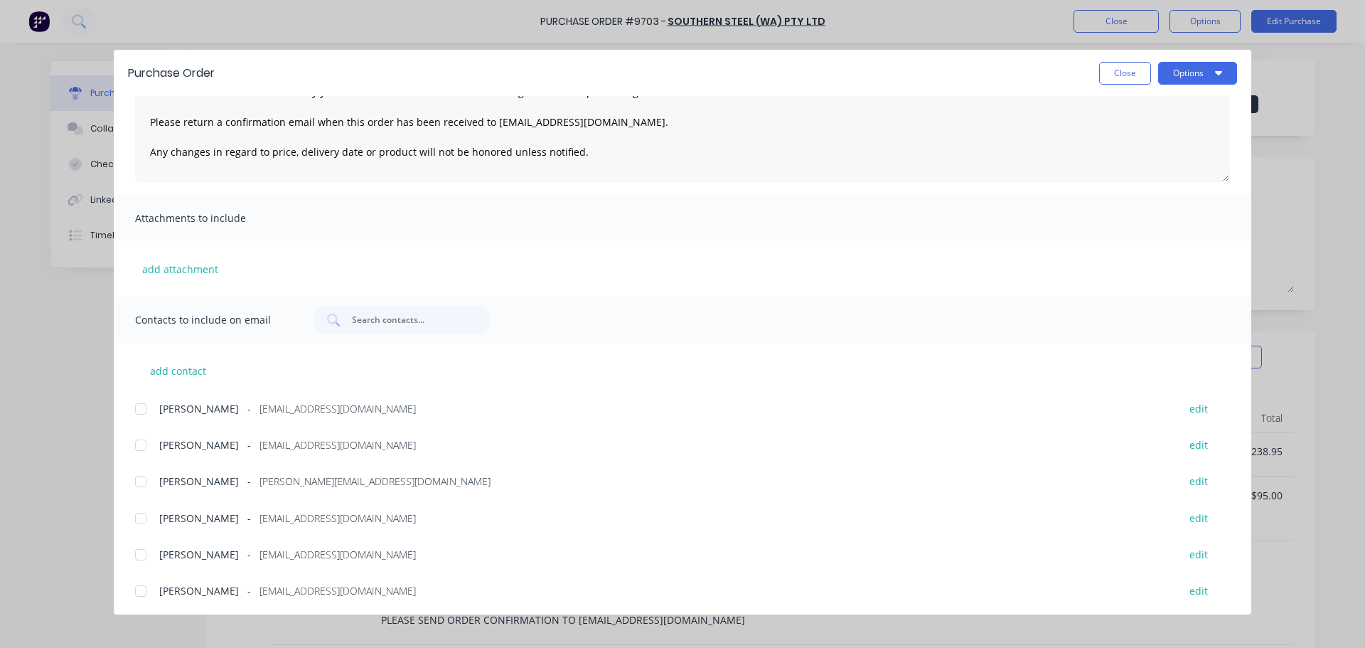
scroll to position [154, 0]
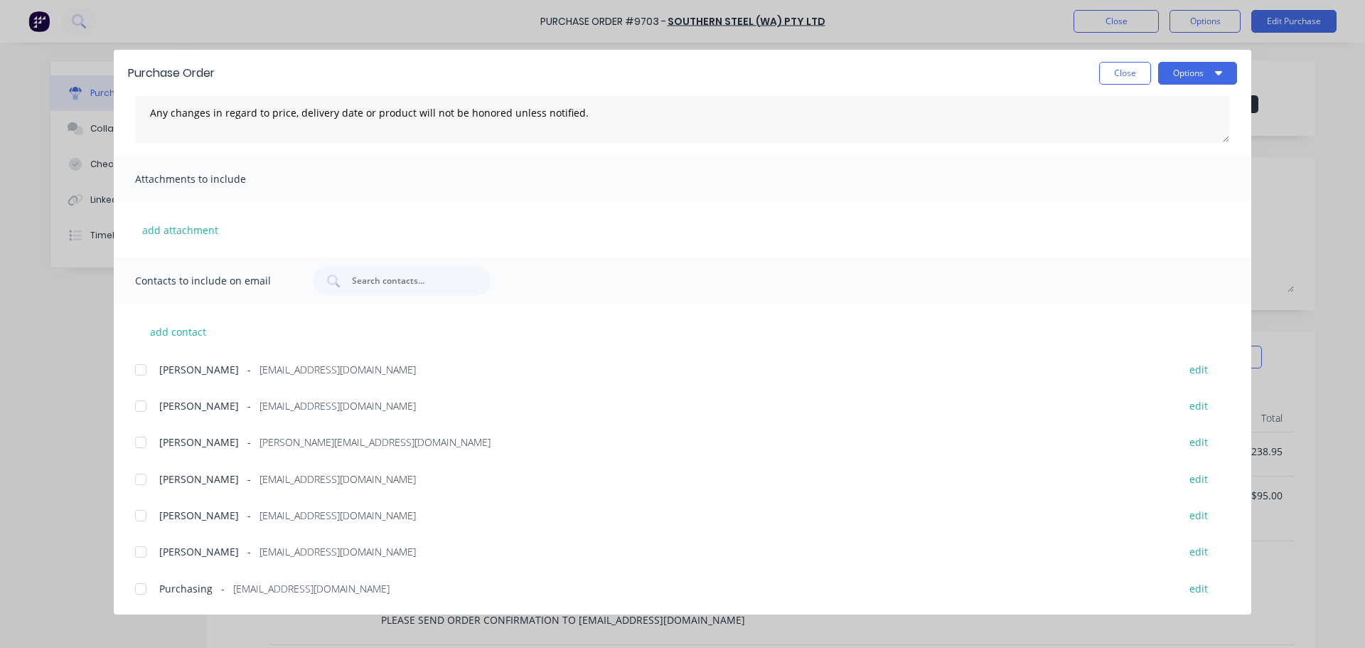
click at [136, 588] on div at bounding box center [141, 588] width 28 height 28
click at [145, 368] on div at bounding box center [141, 369] width 28 height 28
click at [147, 403] on div at bounding box center [141, 406] width 28 height 28
click at [1195, 77] on button "Options" at bounding box center [1197, 73] width 79 height 23
click at [1120, 171] on div "Email" at bounding box center [1169, 166] width 109 height 21
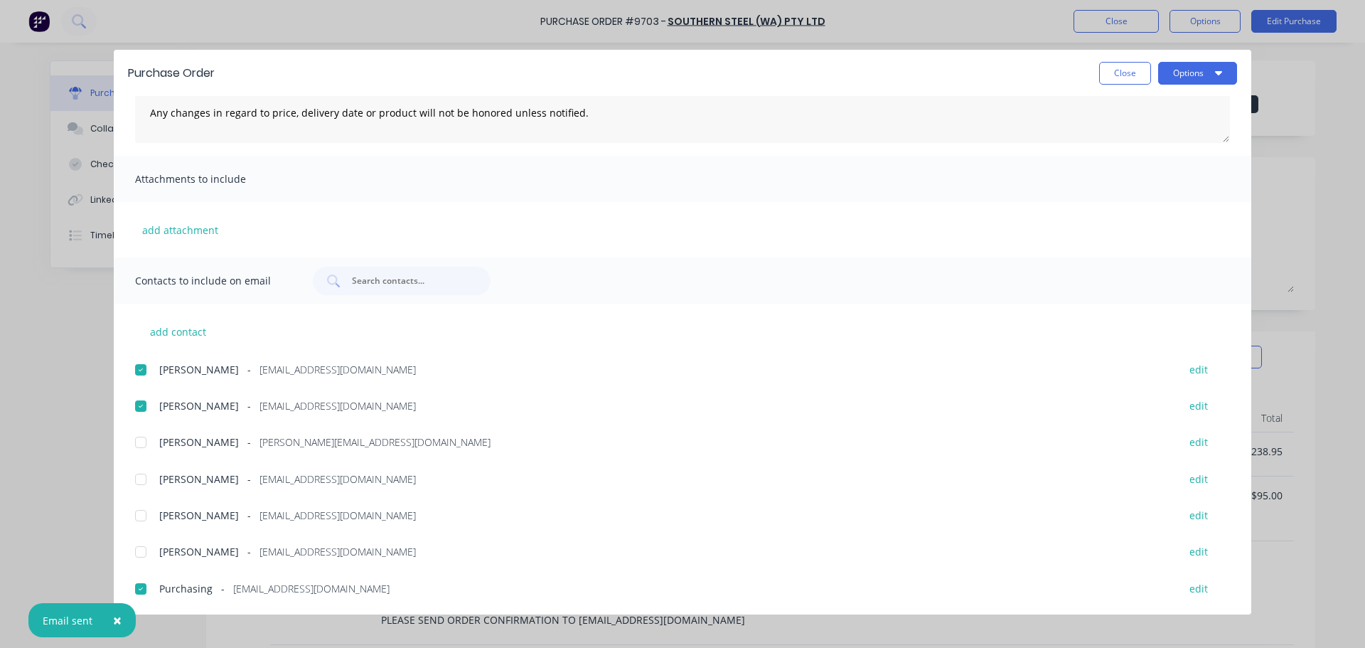
click at [119, 616] on span "×" at bounding box center [117, 620] width 9 height 20
click at [1109, 77] on button "Close" at bounding box center [1125, 73] width 52 height 23
type textarea "x"
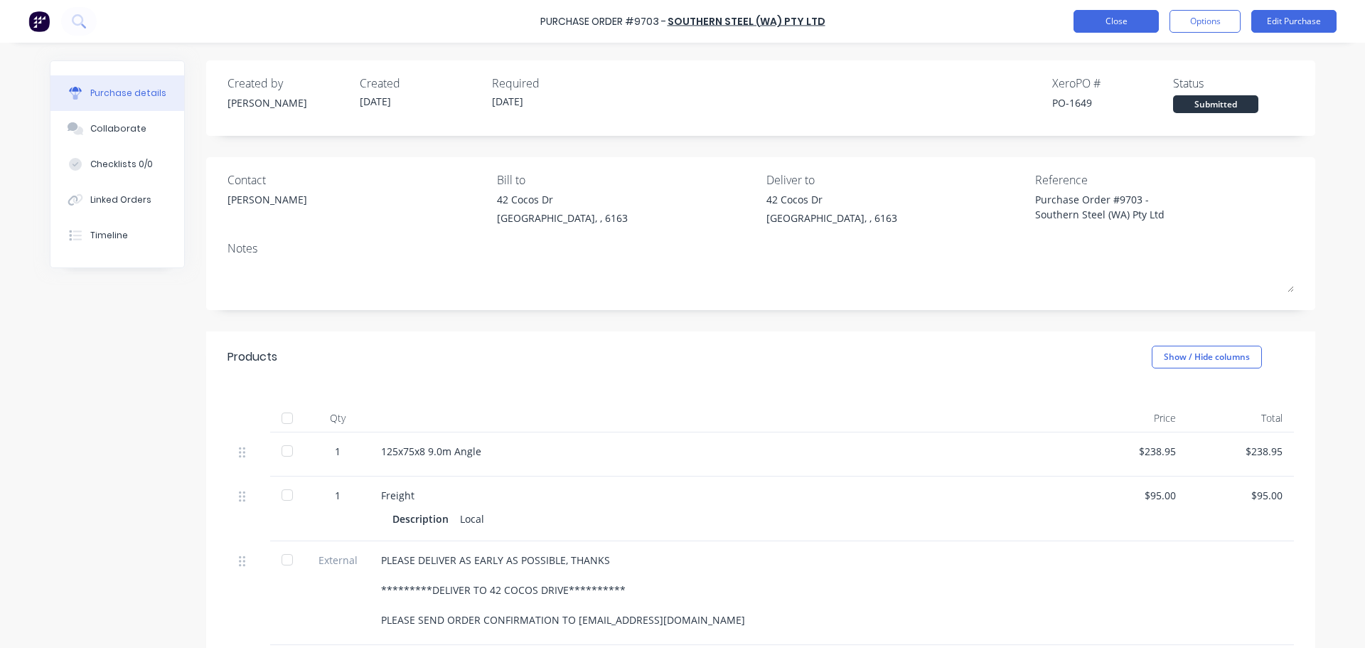
click at [1117, 26] on button "Close" at bounding box center [1115, 21] width 85 height 23
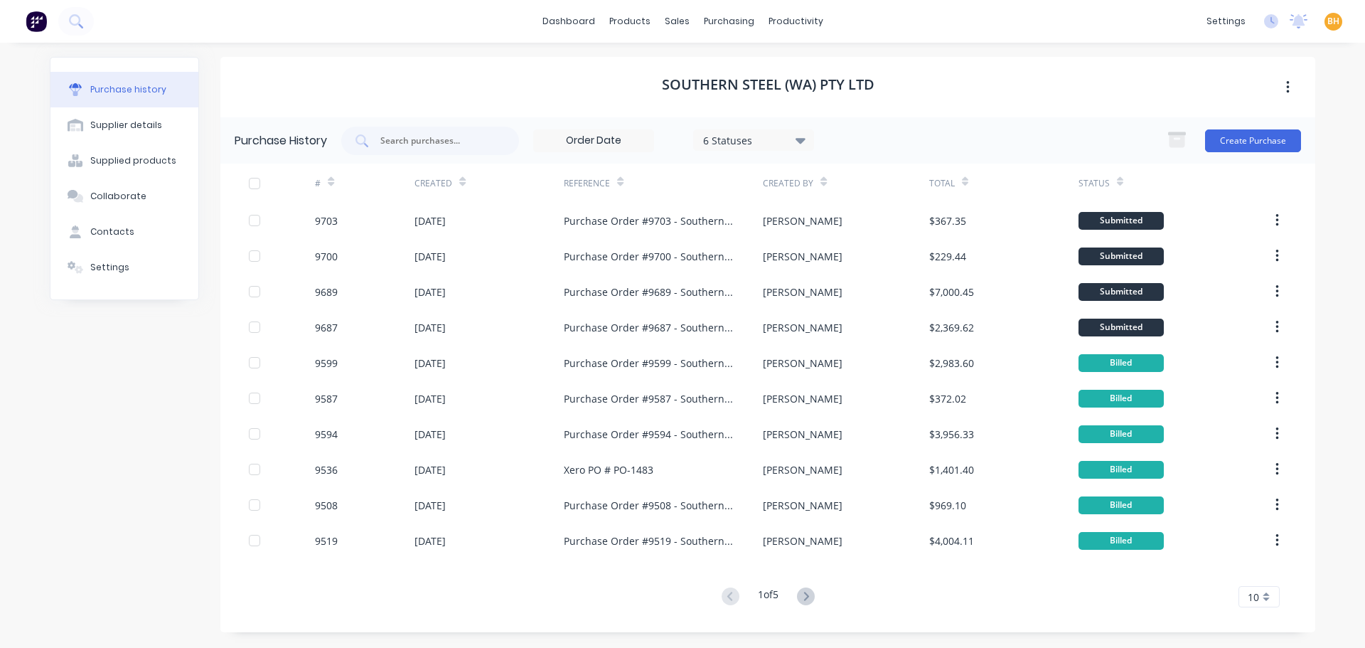
click at [422, 51] on div "Purchase history Supplier details Supplied products Collaborate Contacts Settin…" at bounding box center [683, 345] width 1294 height 604
click at [168, 383] on div "Purchase history Supplier details Supplied products Collaborate Contacts Settin…" at bounding box center [124, 344] width 149 height 575
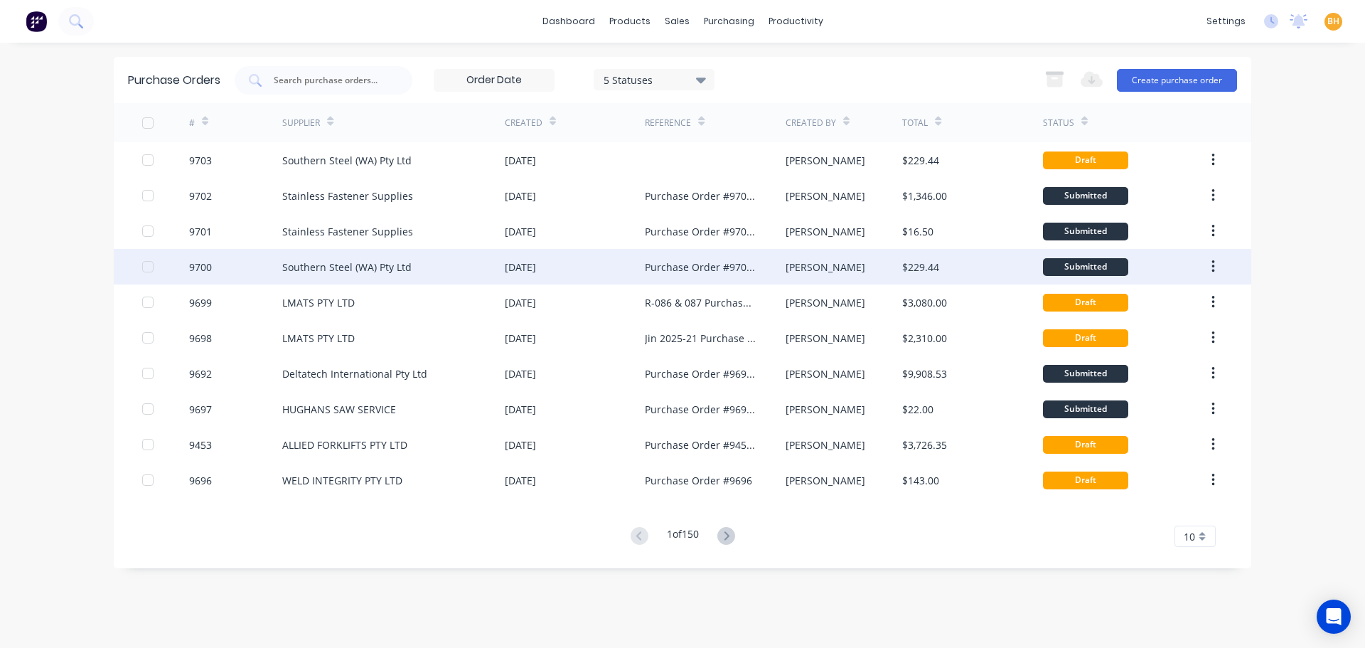
click at [338, 259] on div "Southern Steel (WA) Pty Ltd" at bounding box center [346, 266] width 129 height 15
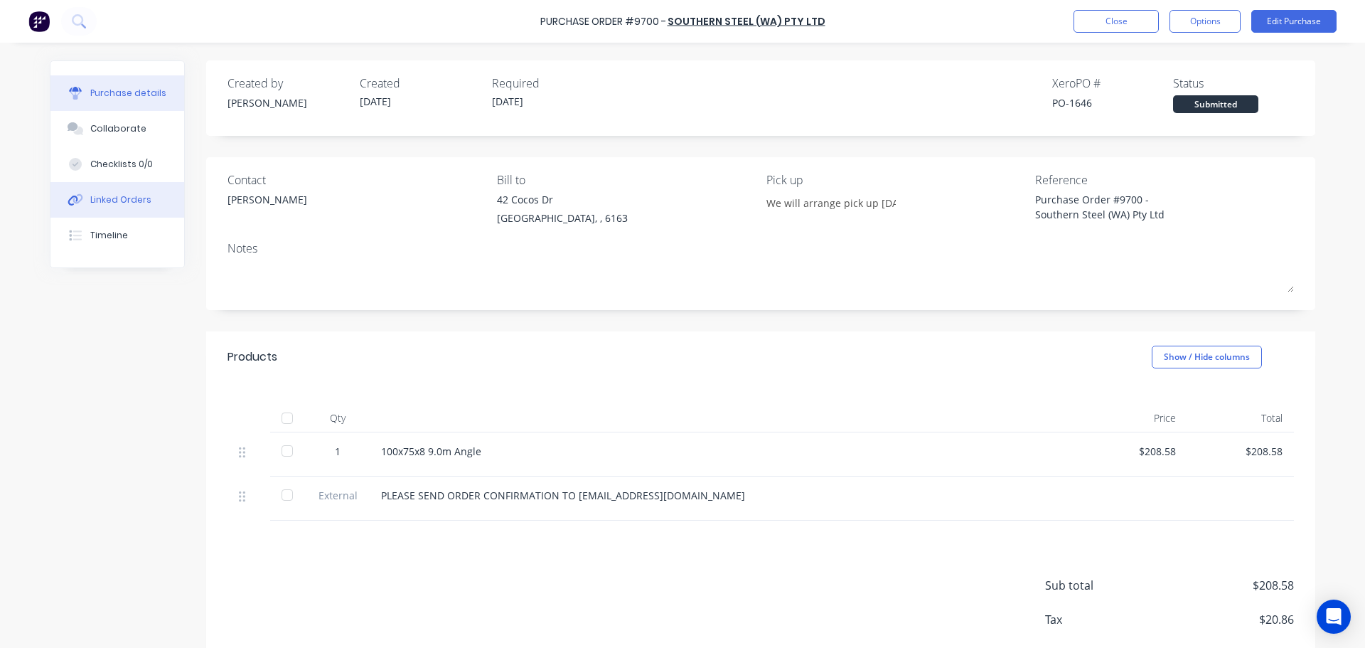
click at [111, 199] on div "Linked Orders" at bounding box center [120, 199] width 61 height 13
